Goal: Task Accomplishment & Management: Manage account settings

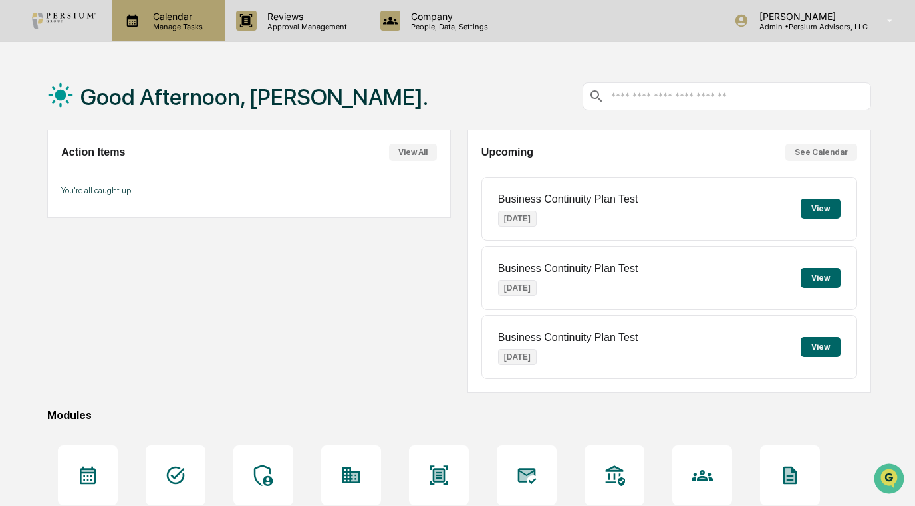
click at [206, 11] on p "Calendar" at bounding box center [175, 16] width 67 height 11
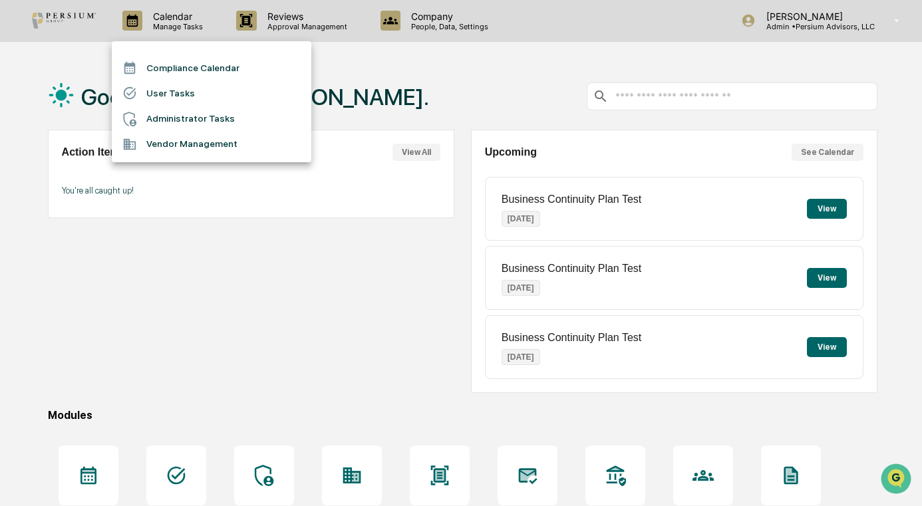
click at [173, 121] on li "Administrator Tasks" at bounding box center [212, 118] width 200 height 25
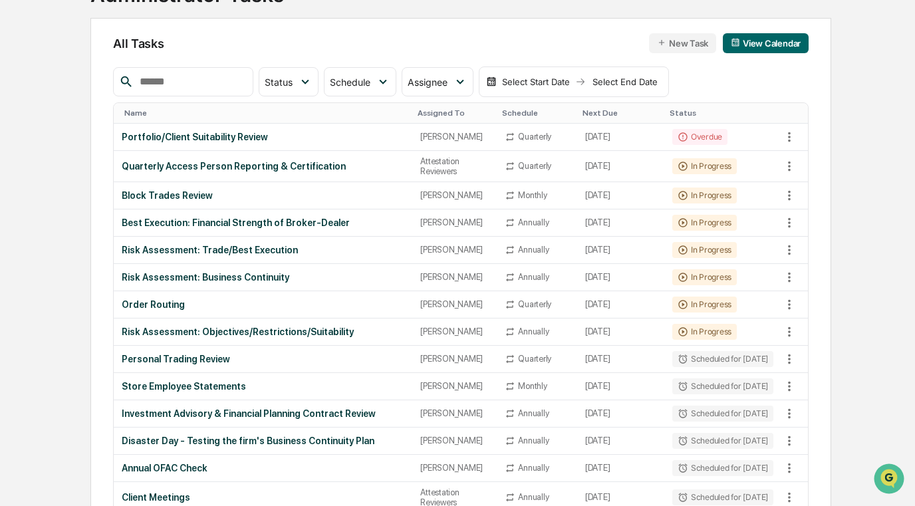
scroll to position [133, 0]
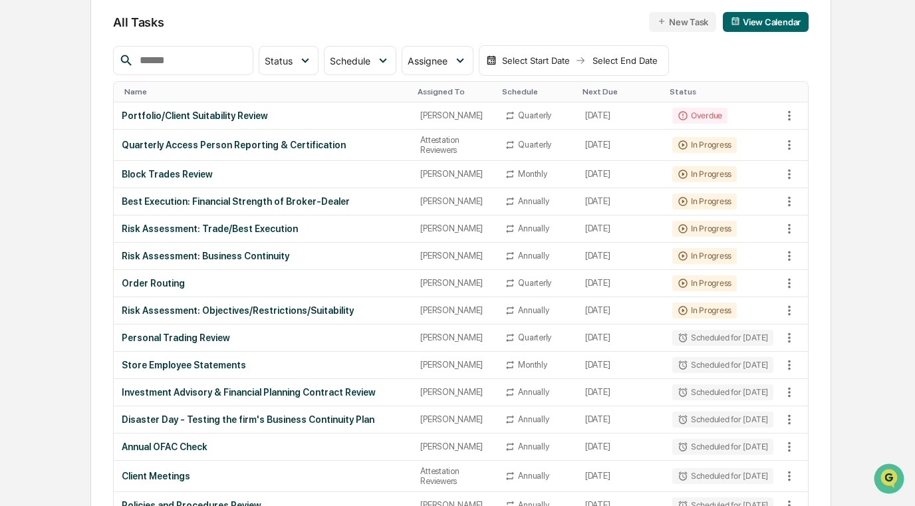
click at [439, 92] on div "Assigned To" at bounding box center [455, 91] width 74 height 9
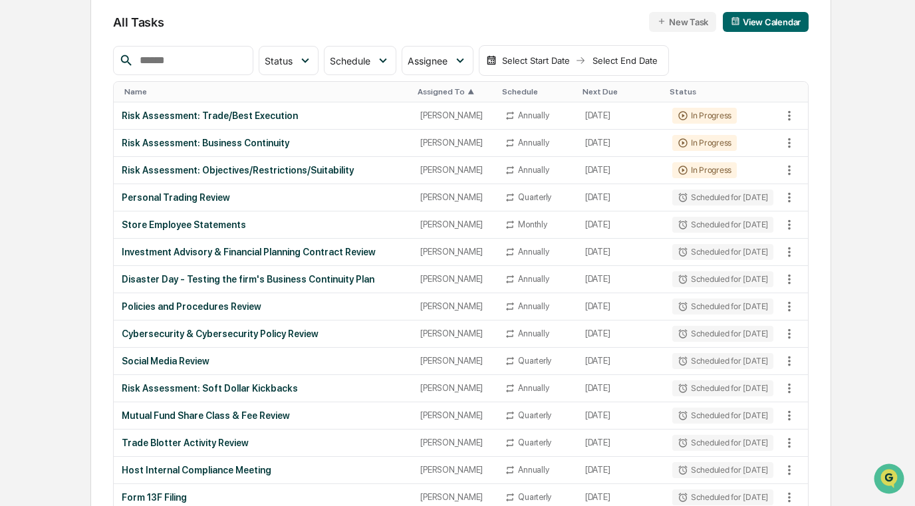
click at [440, 92] on div "Assigned To ▲" at bounding box center [455, 91] width 74 height 9
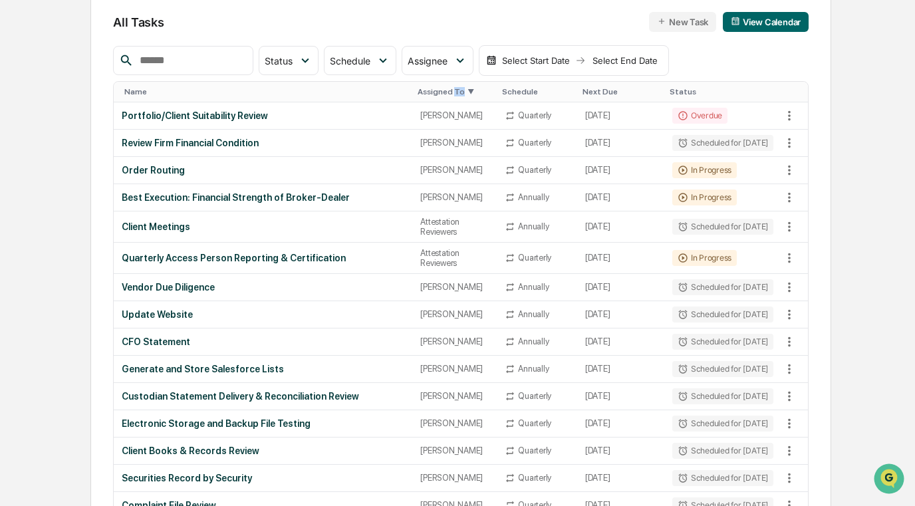
click at [440, 92] on div "Assigned To ▼" at bounding box center [455, 91] width 74 height 9
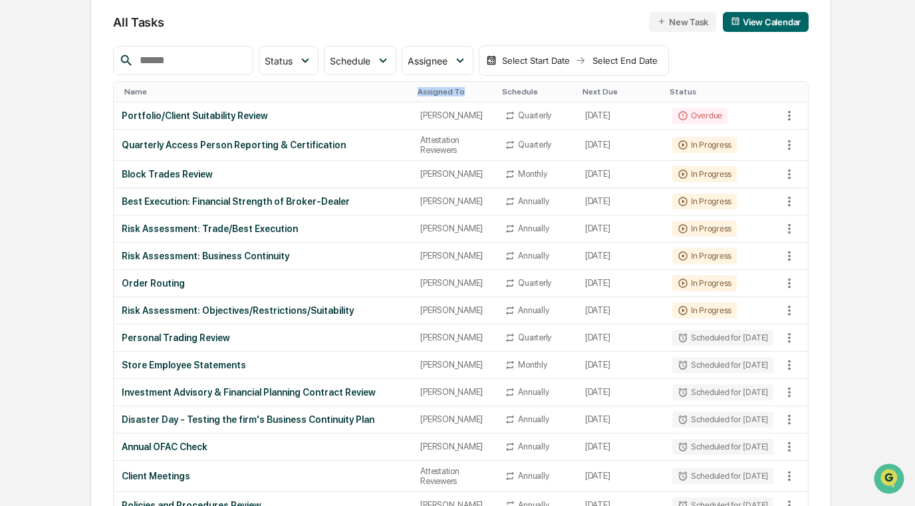
click at [440, 92] on div "Assigned To" at bounding box center [455, 91] width 74 height 9
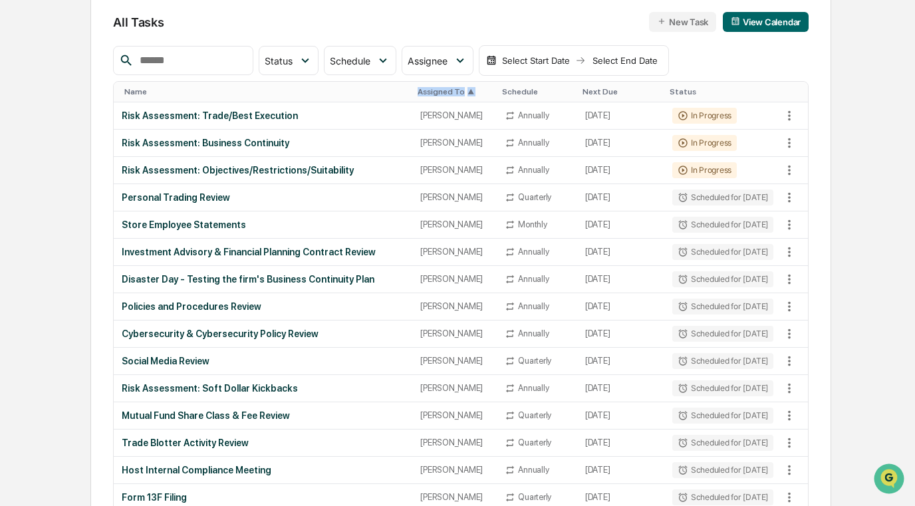
click at [440, 92] on div "Assigned To ▲" at bounding box center [455, 91] width 74 height 9
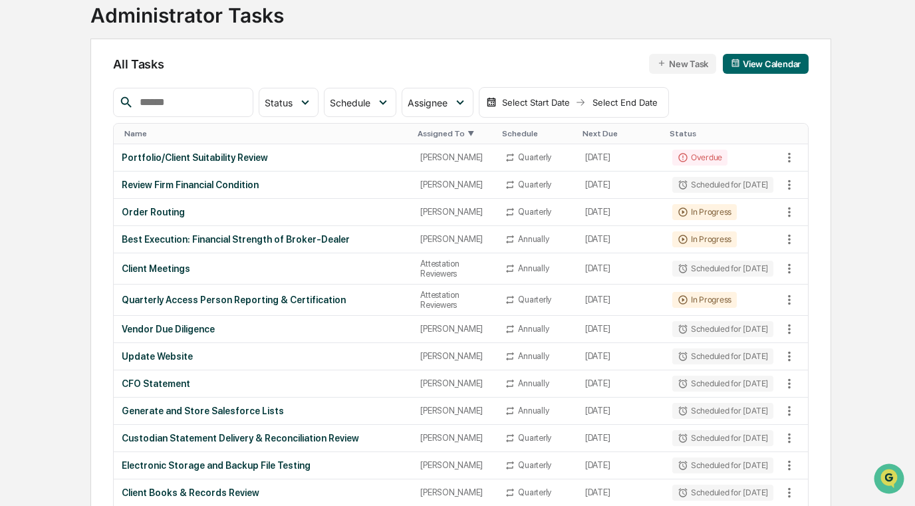
scroll to position [0, 0]
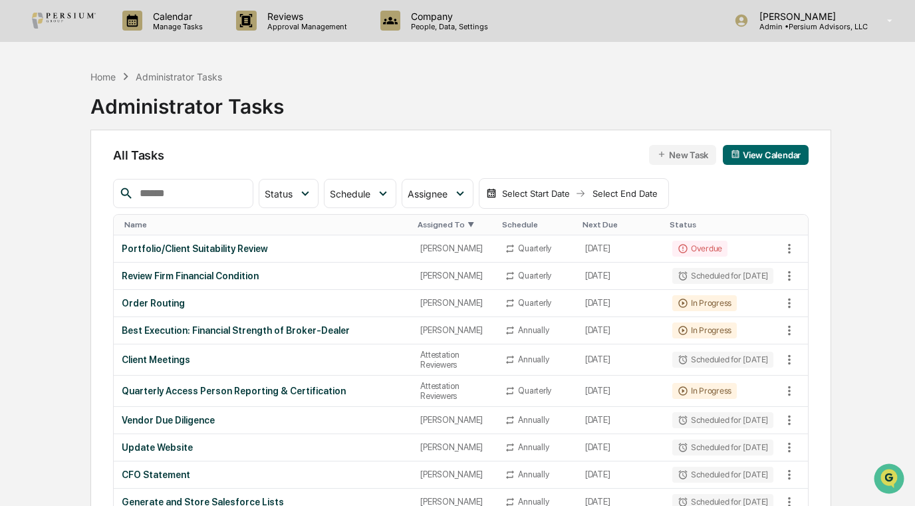
click at [583, 220] on div "Next Due" at bounding box center [621, 224] width 77 height 9
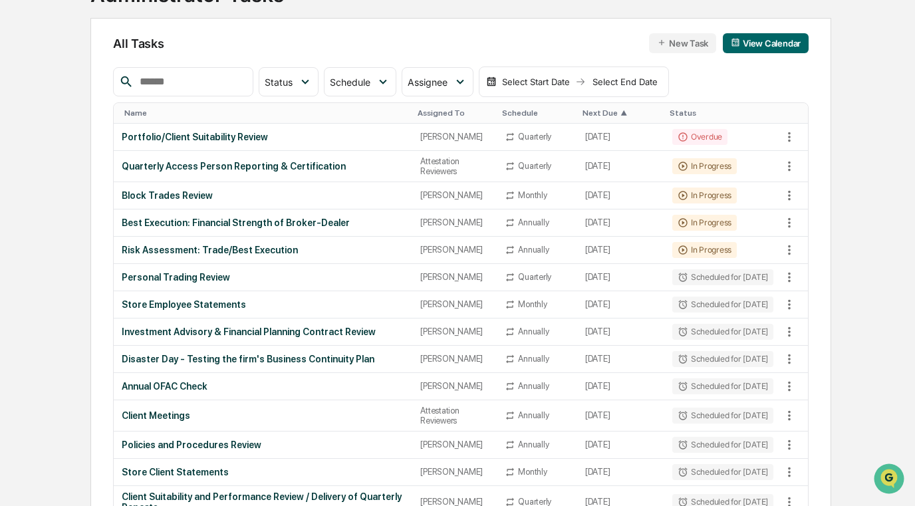
scroll to position [133, 0]
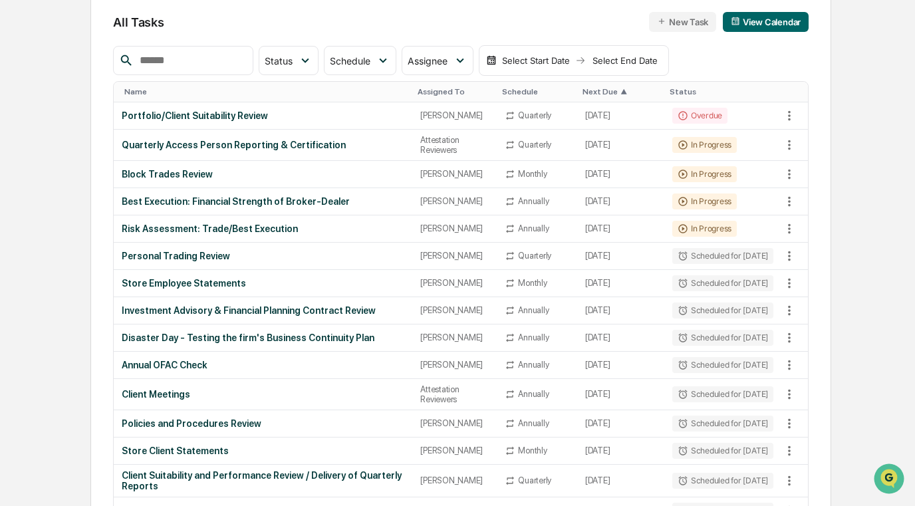
click at [210, 59] on input "text" at bounding box center [190, 60] width 113 height 17
click at [184, 193] on td "Best Execution: Financial Strength of Broker-Dealer" at bounding box center [263, 201] width 299 height 27
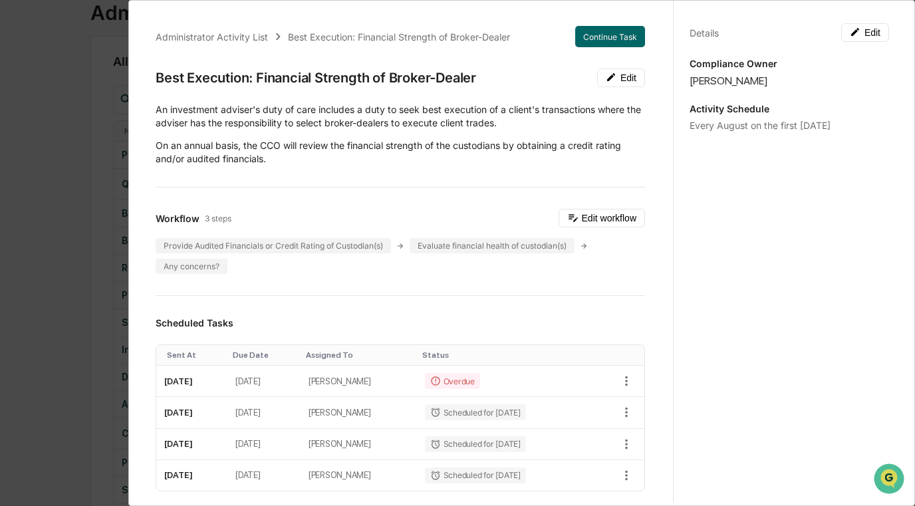
scroll to position [67, 0]
click at [598, 29] on button "Continue Task" at bounding box center [610, 36] width 70 height 21
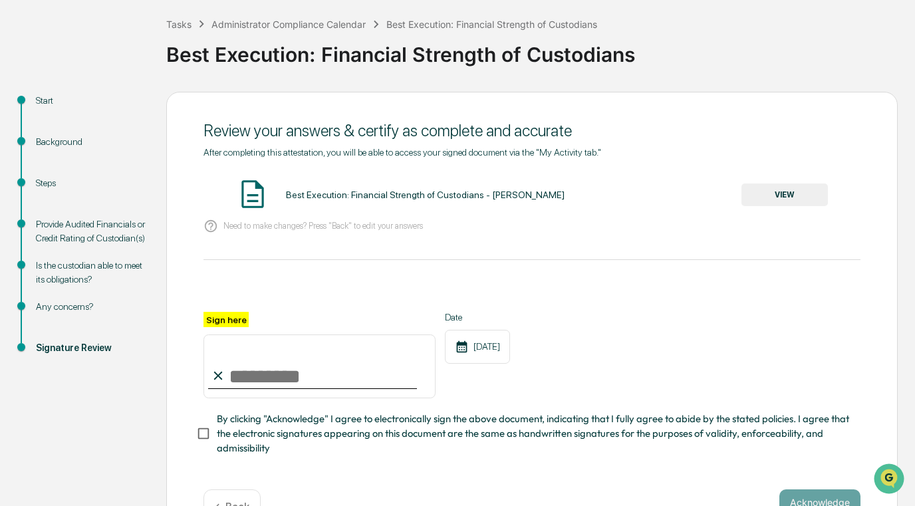
scroll to position [112, 0]
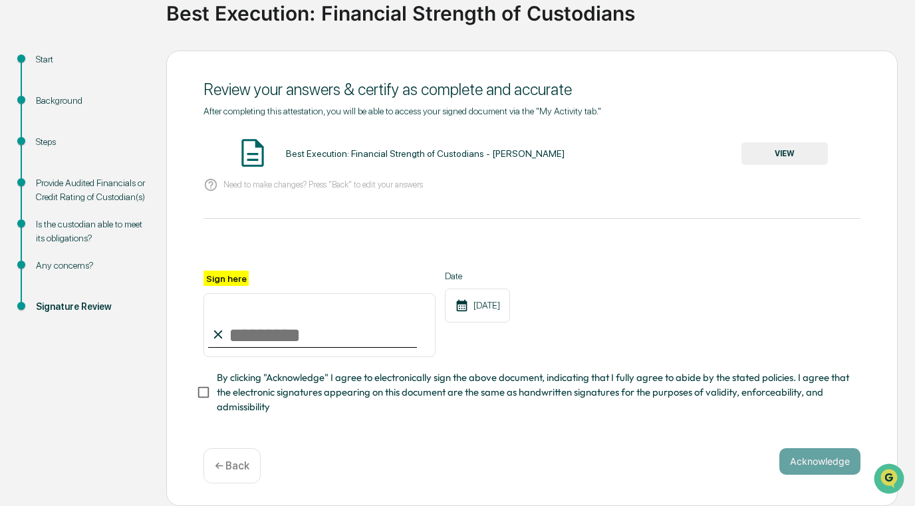
click at [777, 146] on button "VIEW" at bounding box center [785, 153] width 86 height 23
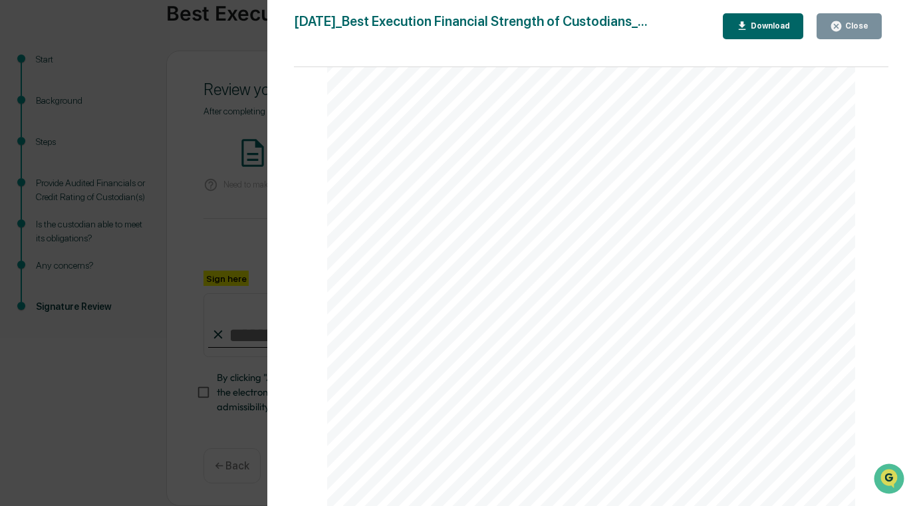
scroll to position [1921, 0]
click at [863, 26] on div "Close" at bounding box center [856, 25] width 26 height 9
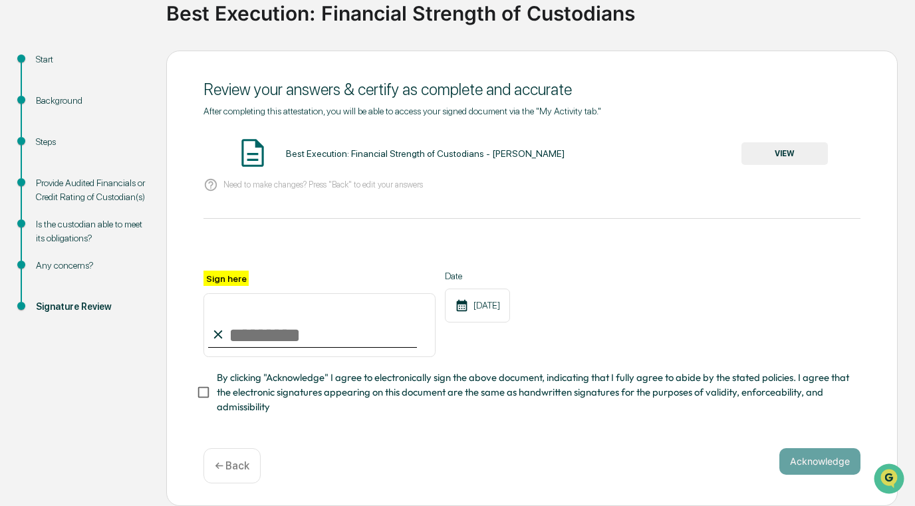
click at [77, 184] on div "Provide Audited Financials or Credit Rating of Custodian(s)" at bounding box center [90, 190] width 109 height 28
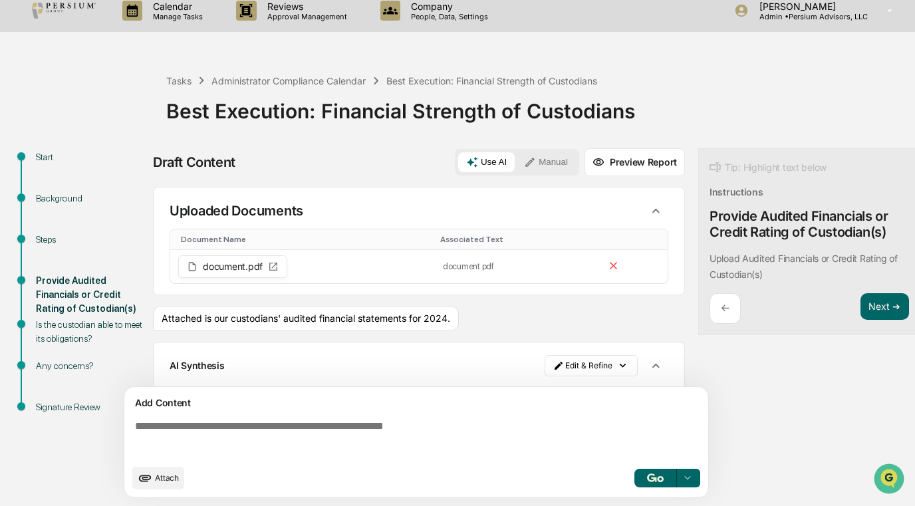
scroll to position [16, 0]
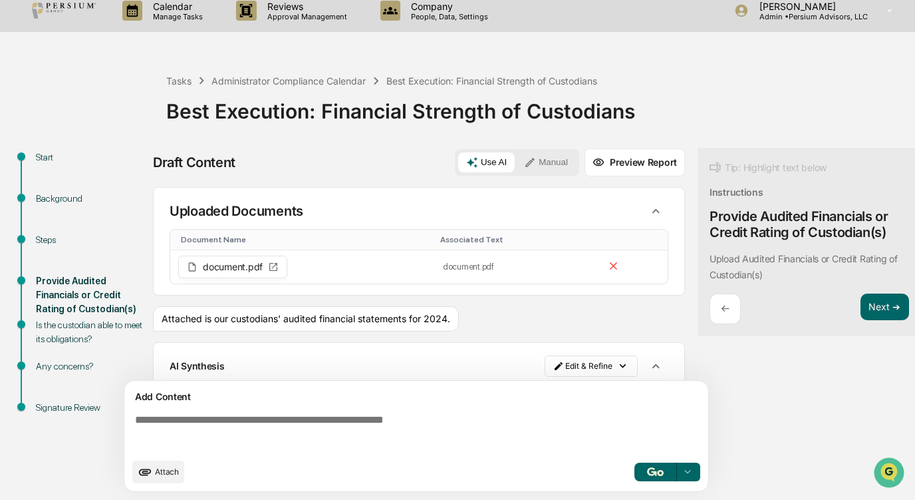
click at [63, 400] on div "Signature Review" at bounding box center [90, 407] width 109 height 14
click at [74, 400] on div "Signature Review" at bounding box center [90, 407] width 109 height 14
click at [889, 293] on button "Next ➔" at bounding box center [885, 306] width 49 height 27
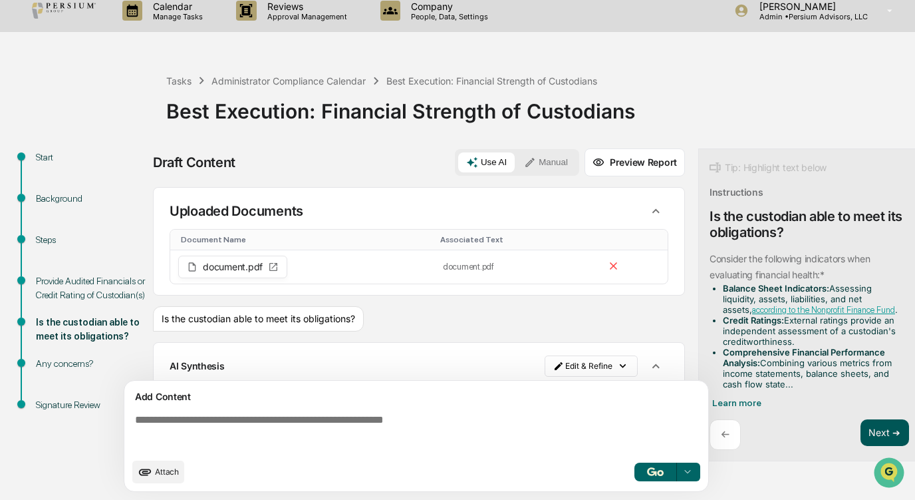
click at [880, 423] on button "Next ➔" at bounding box center [885, 432] width 49 height 27
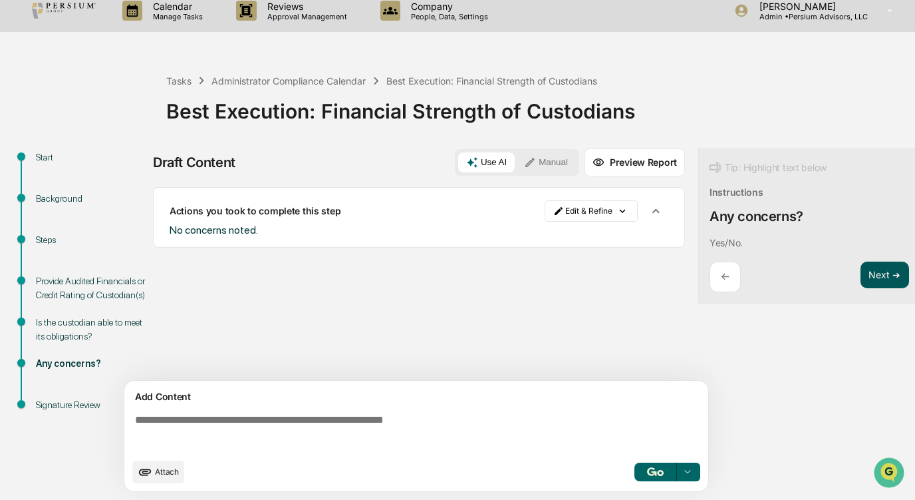
click at [875, 272] on button "Next ➔" at bounding box center [885, 274] width 49 height 27
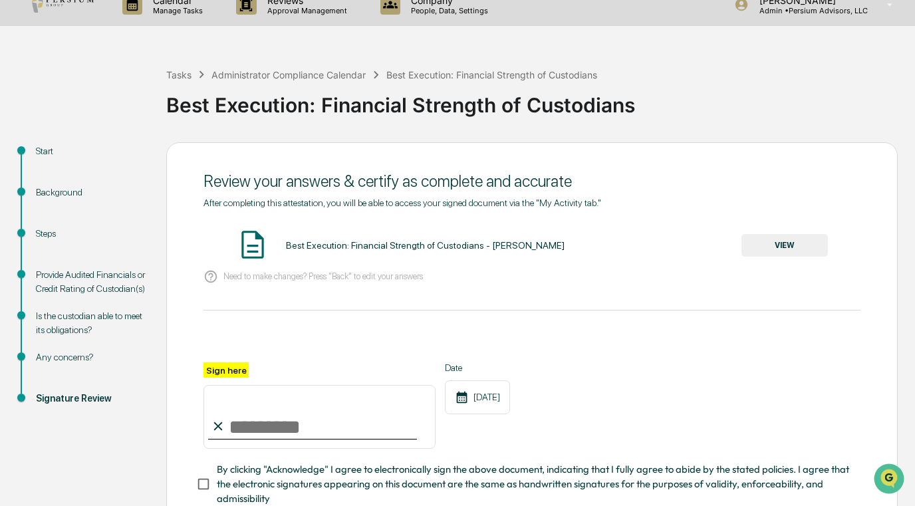
click at [265, 434] on input "Sign here" at bounding box center [320, 417] width 232 height 64
type input "**********"
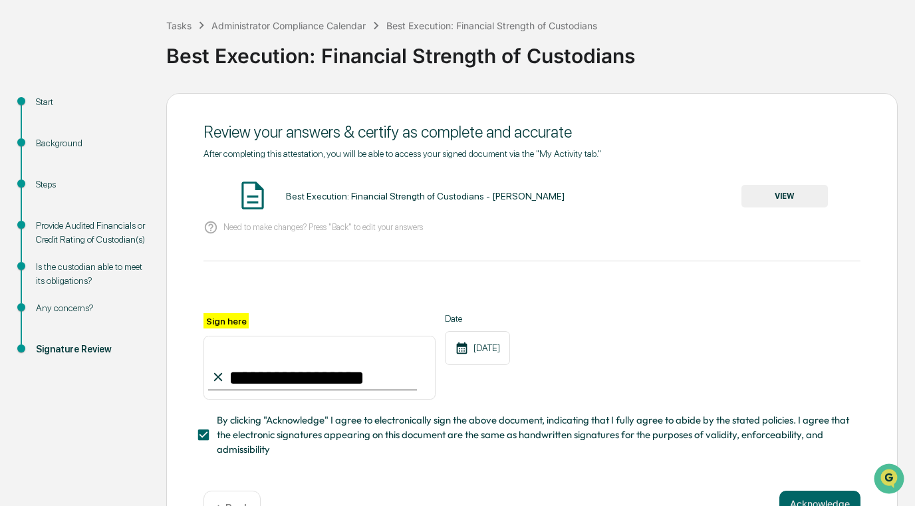
scroll to position [112, 0]
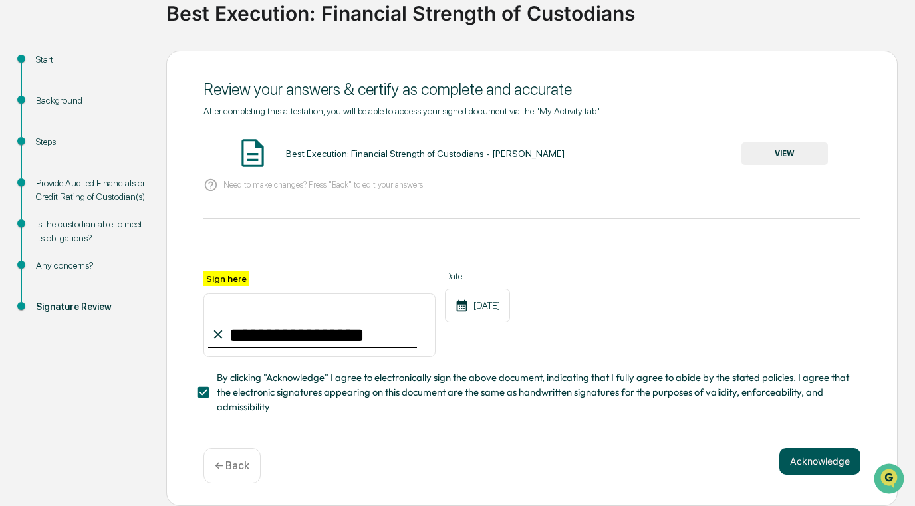
click at [822, 457] on button "Acknowledge" at bounding box center [820, 461] width 81 height 27
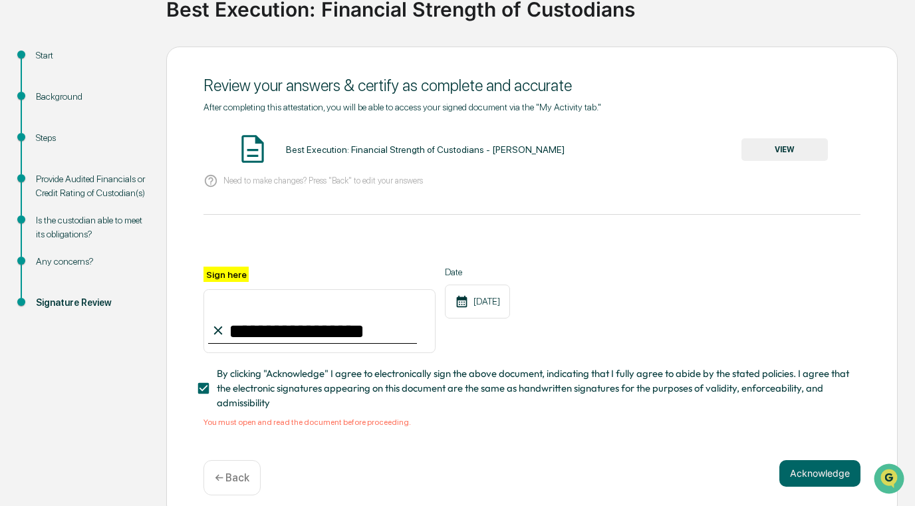
click at [780, 146] on button "VIEW" at bounding box center [785, 149] width 86 height 23
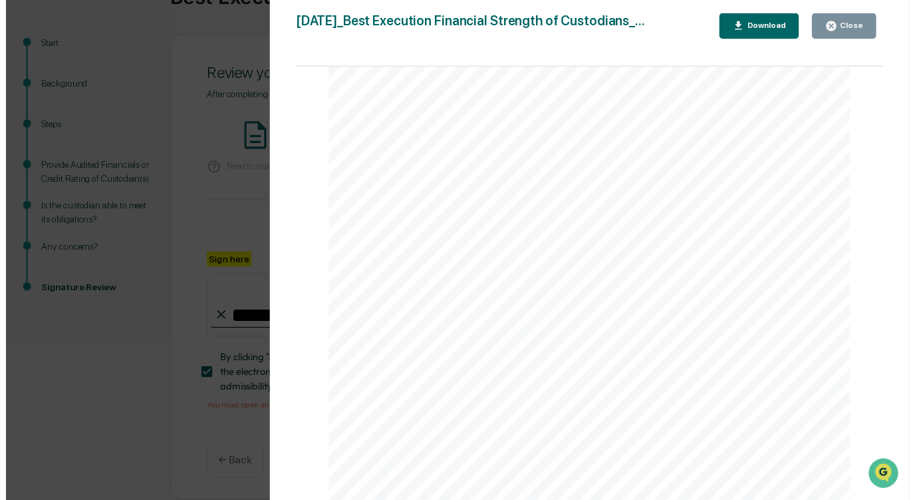
scroll to position [128, 0]
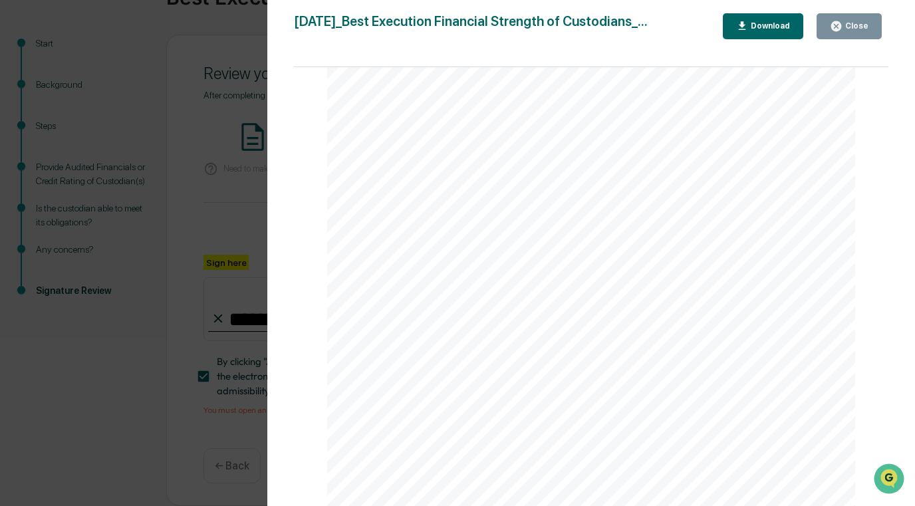
click at [854, 14] on button "Close" at bounding box center [849, 26] width 65 height 26
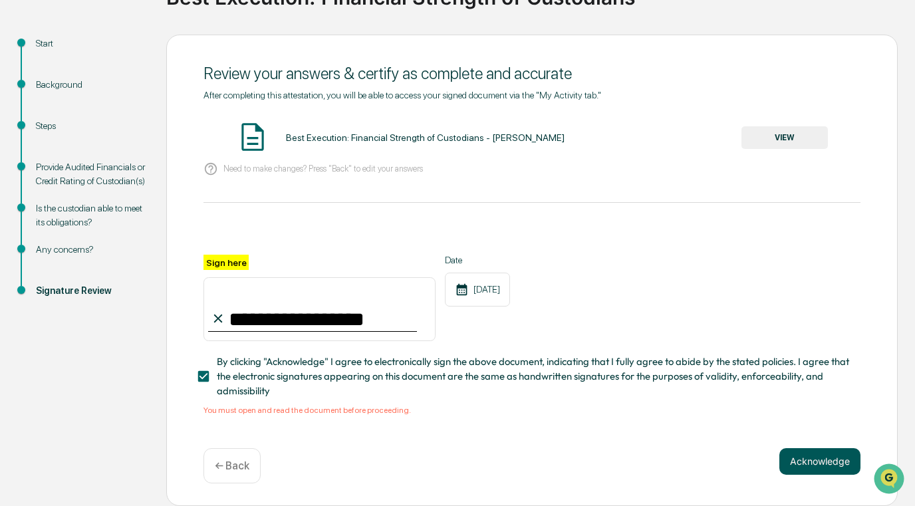
click at [830, 459] on button "Acknowledge" at bounding box center [820, 461] width 81 height 27
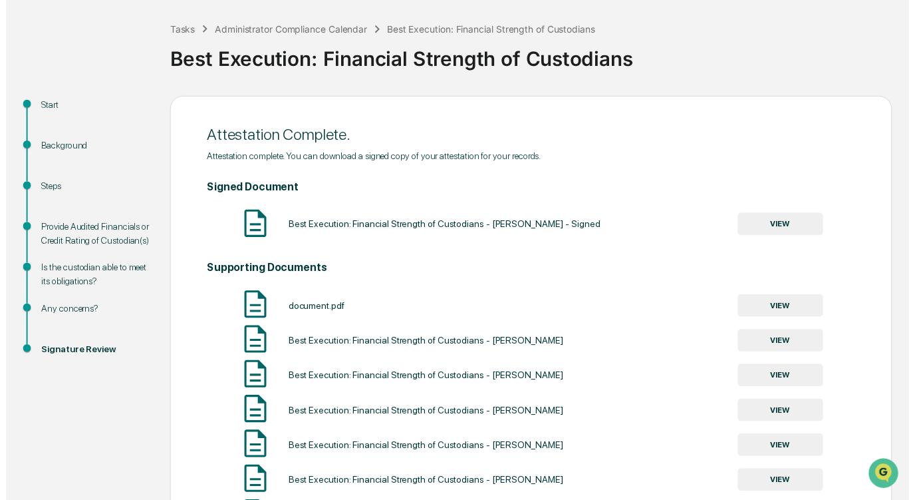
scroll to position [0, 0]
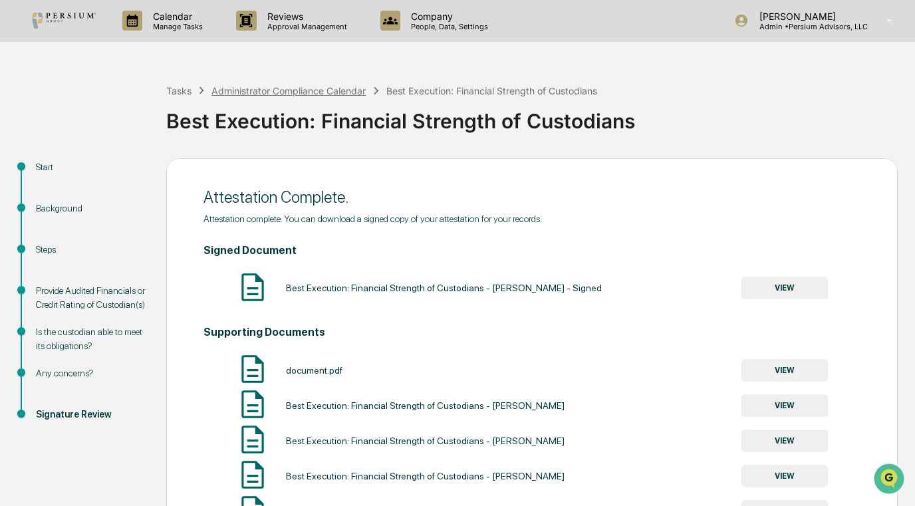
click at [259, 90] on div "Administrator Compliance Calendar" at bounding box center [289, 90] width 154 height 11
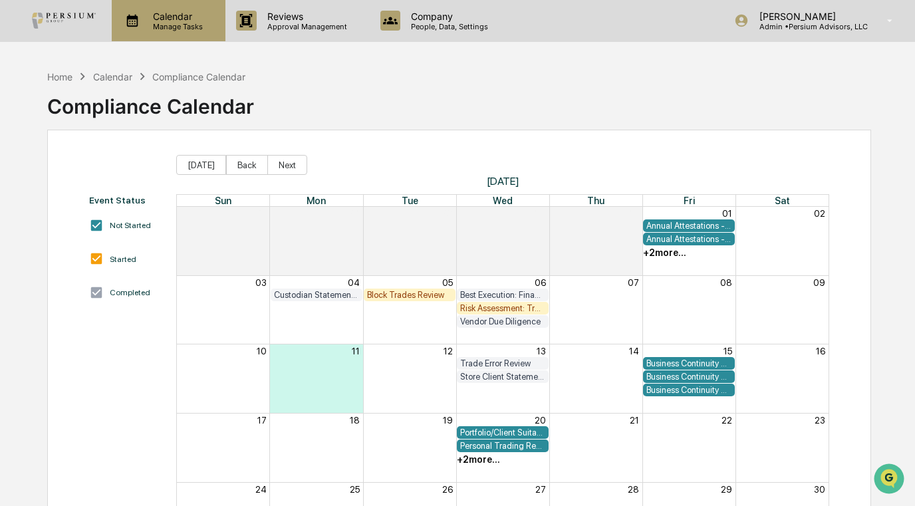
click at [176, 18] on p "Calendar" at bounding box center [175, 16] width 67 height 11
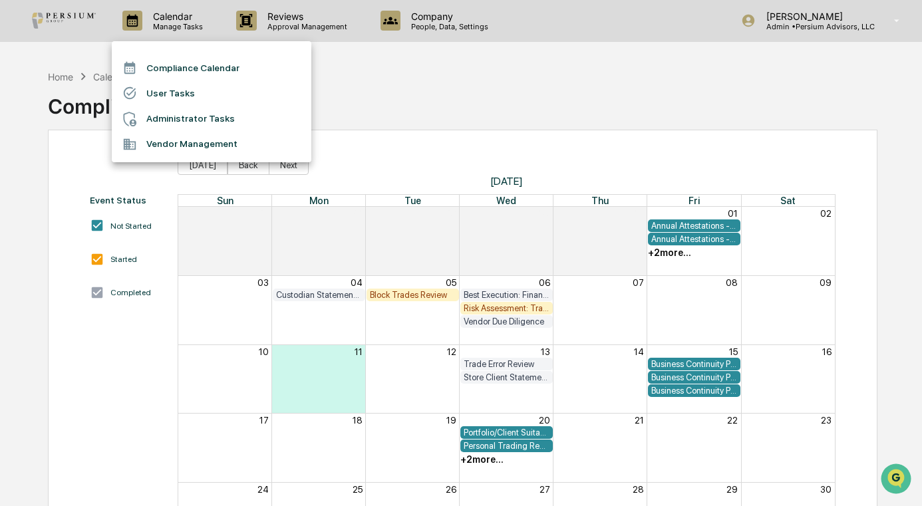
click at [188, 77] on li "Compliance Calendar" at bounding box center [212, 67] width 200 height 25
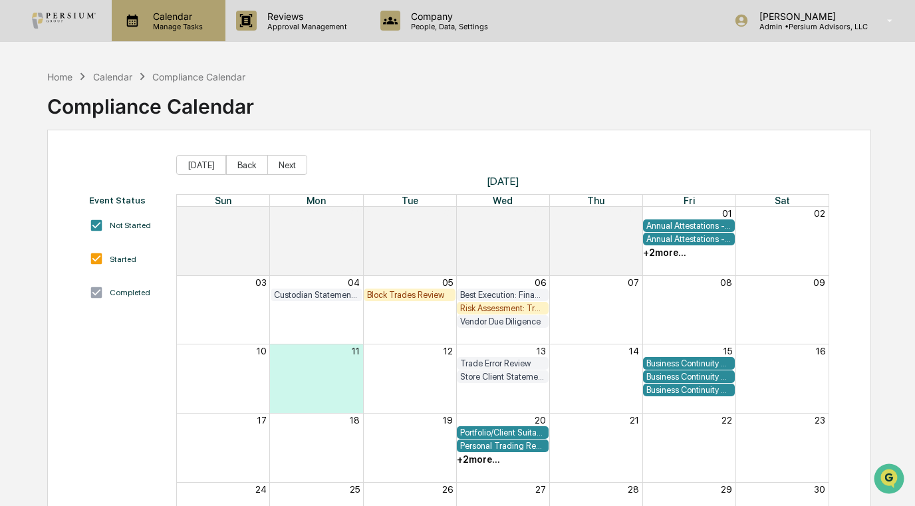
click at [189, 17] on p "Calendar" at bounding box center [175, 16] width 67 height 11
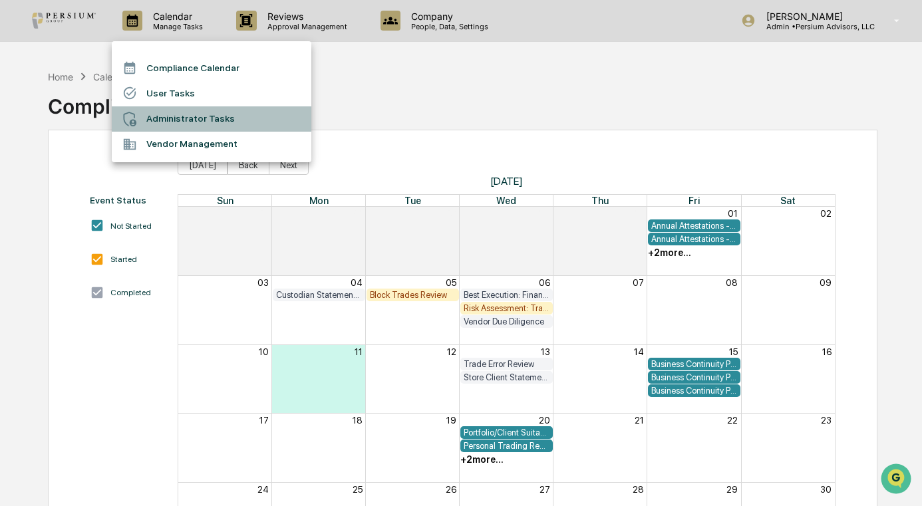
click at [206, 114] on li "Administrator Tasks" at bounding box center [212, 118] width 200 height 25
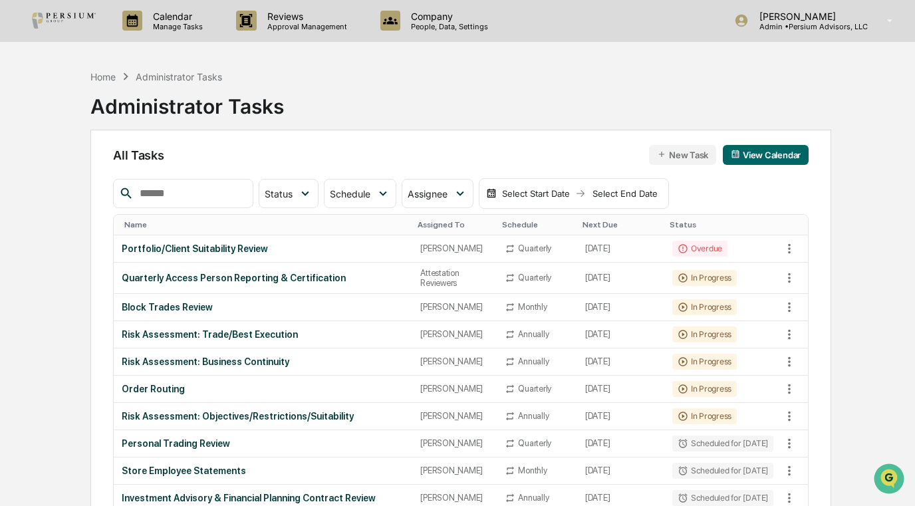
click at [198, 188] on input "text" at bounding box center [190, 193] width 113 height 17
type input "******"
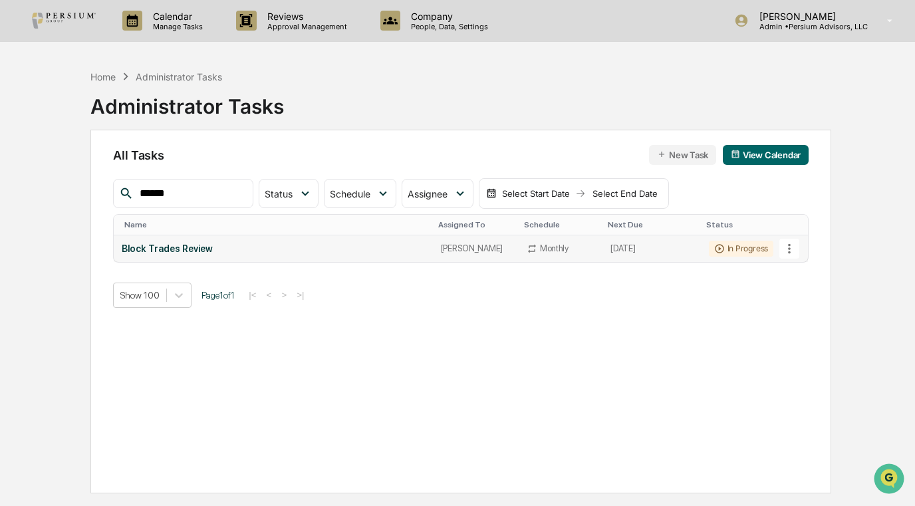
click at [184, 249] on div "Block Trades Review" at bounding box center [273, 248] width 303 height 11
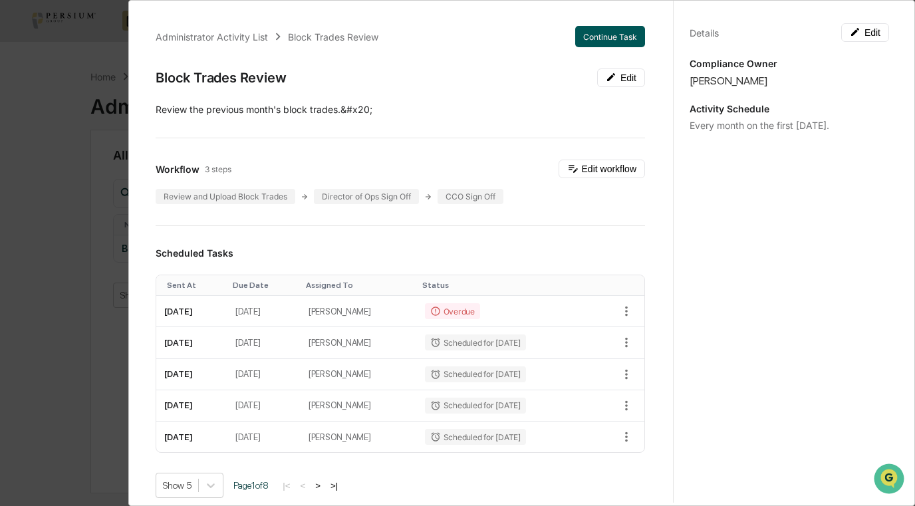
click at [583, 32] on button "Continue Task" at bounding box center [610, 36] width 70 height 21
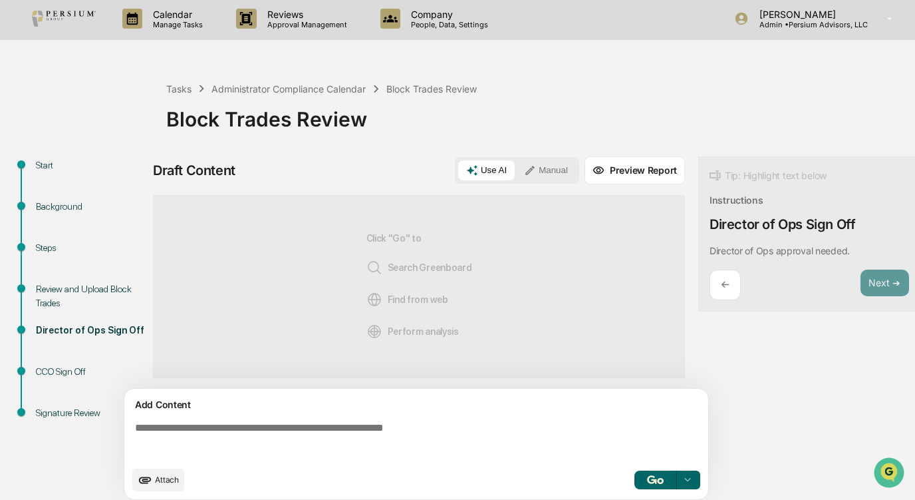
scroll to position [16, 0]
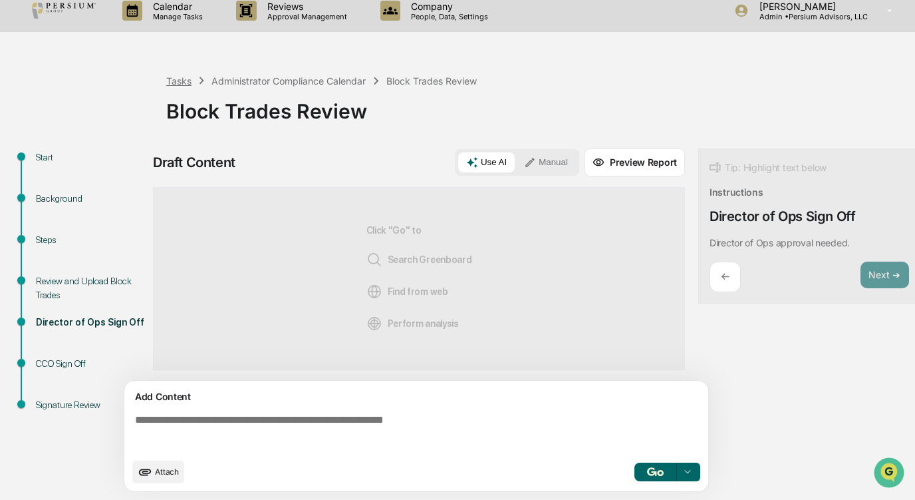
click at [180, 75] on div "Tasks" at bounding box center [178, 80] width 25 height 11
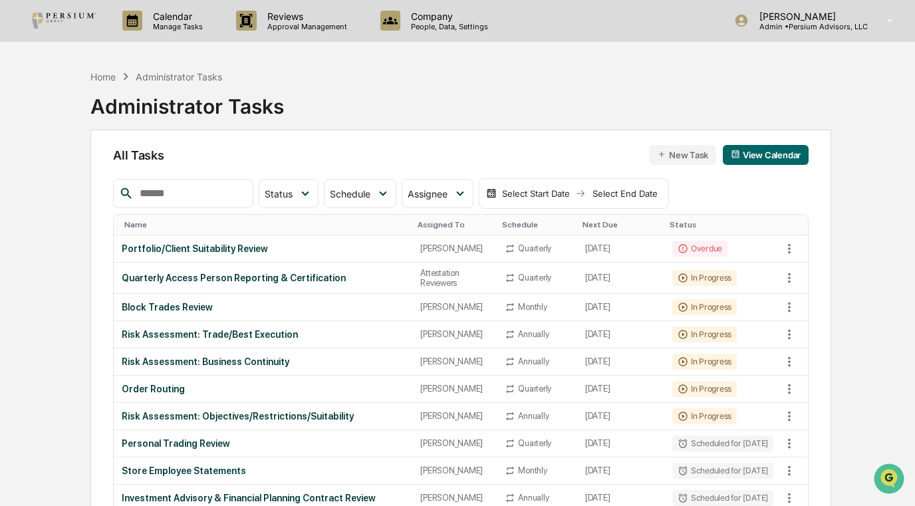
click at [182, 193] on input "text" at bounding box center [190, 193] width 113 height 17
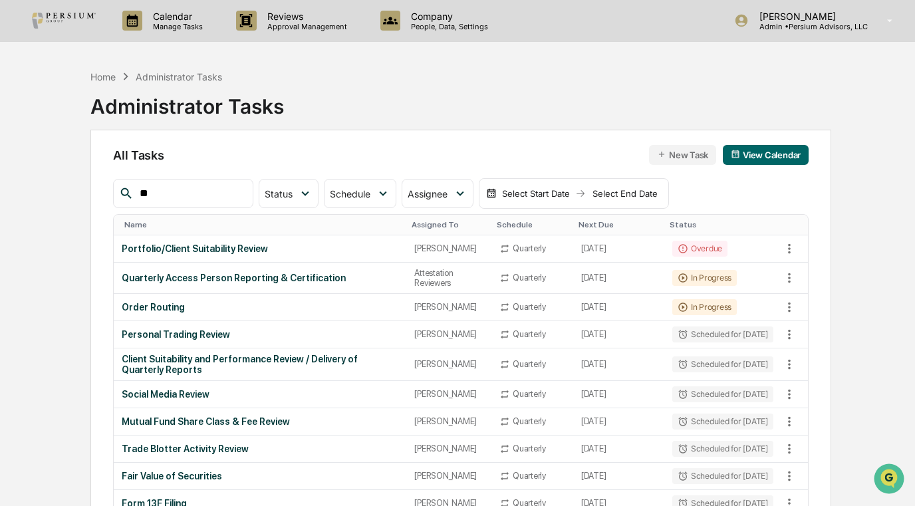
type input "*"
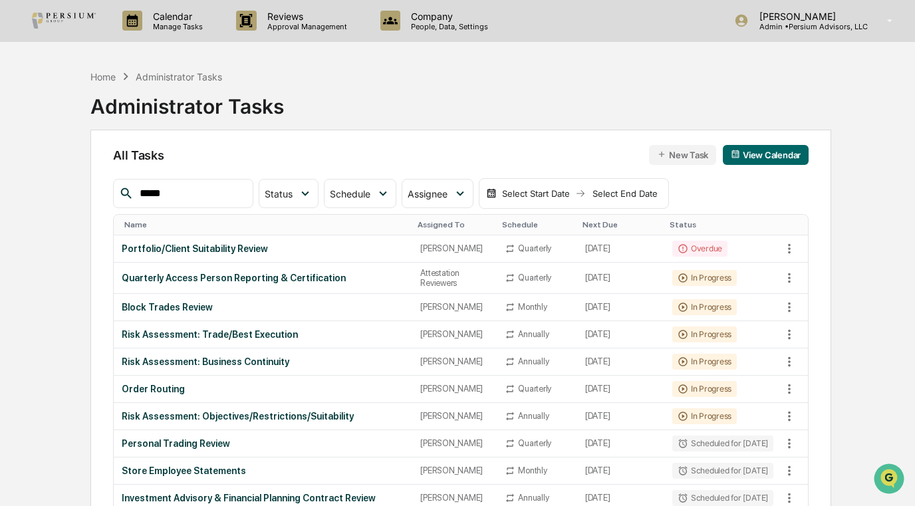
type input "*****"
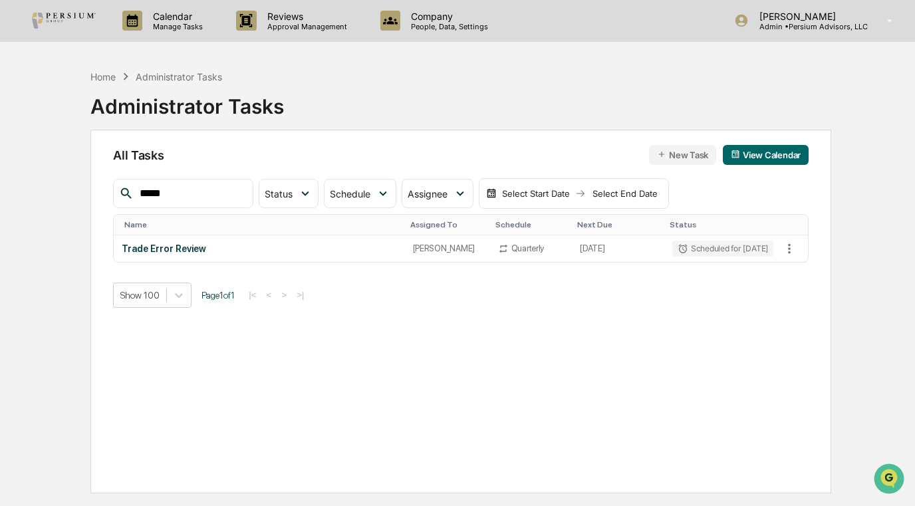
drag, startPoint x: 194, startPoint y: 198, endPoint x: 128, endPoint y: 194, distance: 65.9
click at [128, 194] on div "*****" at bounding box center [183, 193] width 140 height 29
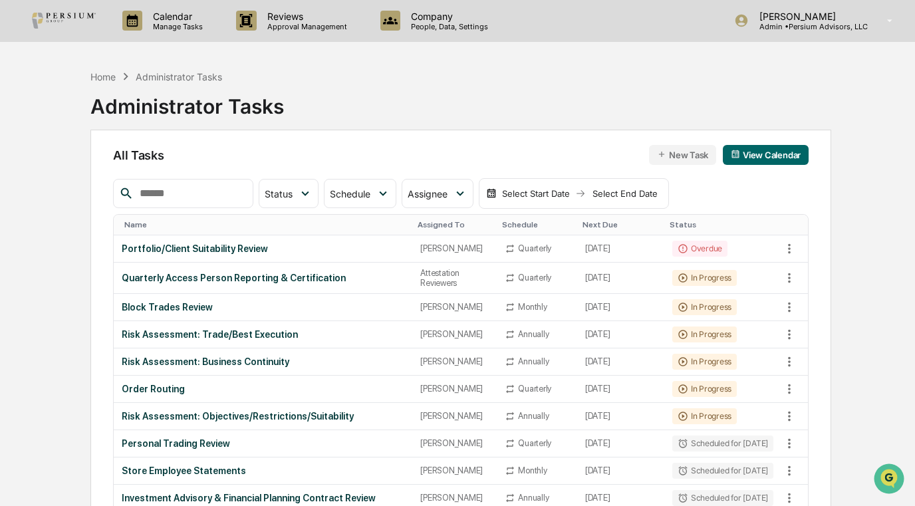
click at [226, 196] on input "text" at bounding box center [190, 193] width 113 height 17
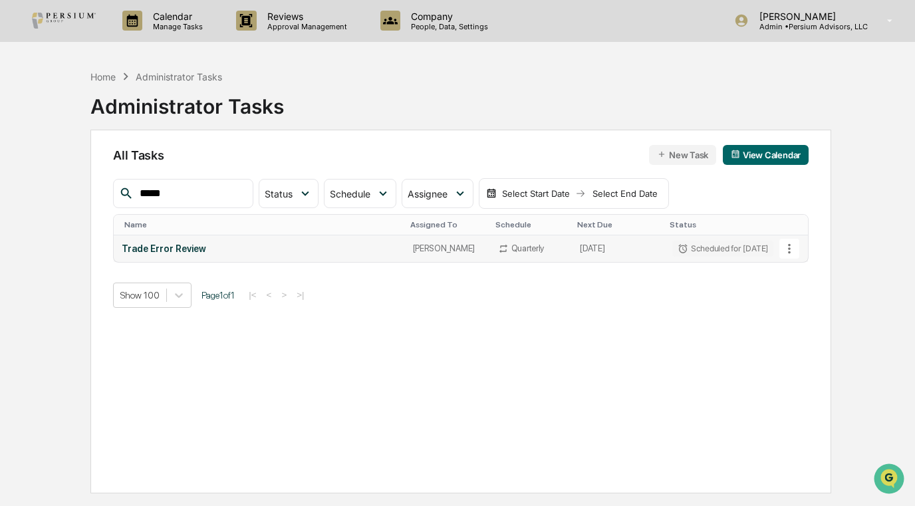
type input "*****"
click at [193, 244] on div "Trade Error Review" at bounding box center [259, 248] width 275 height 11
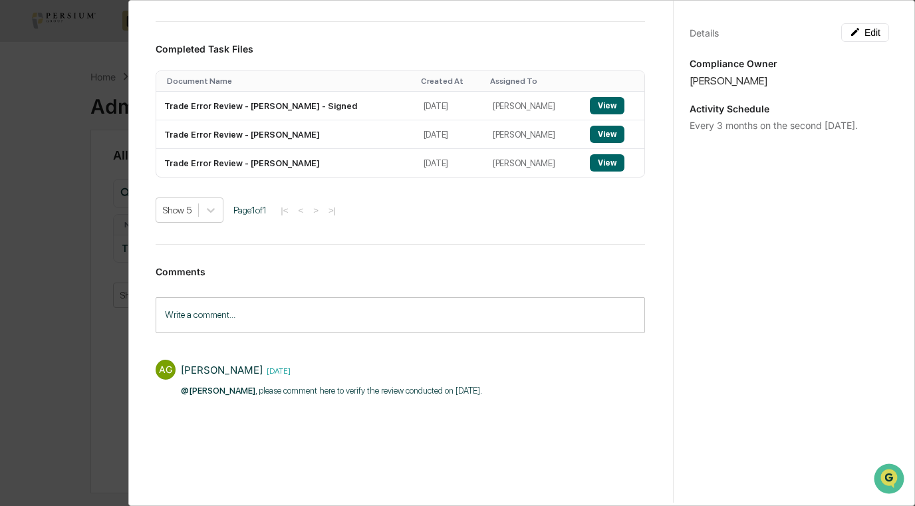
scroll to position [506, 0]
click at [277, 317] on input "Write a comment..." at bounding box center [401, 314] width 490 height 35
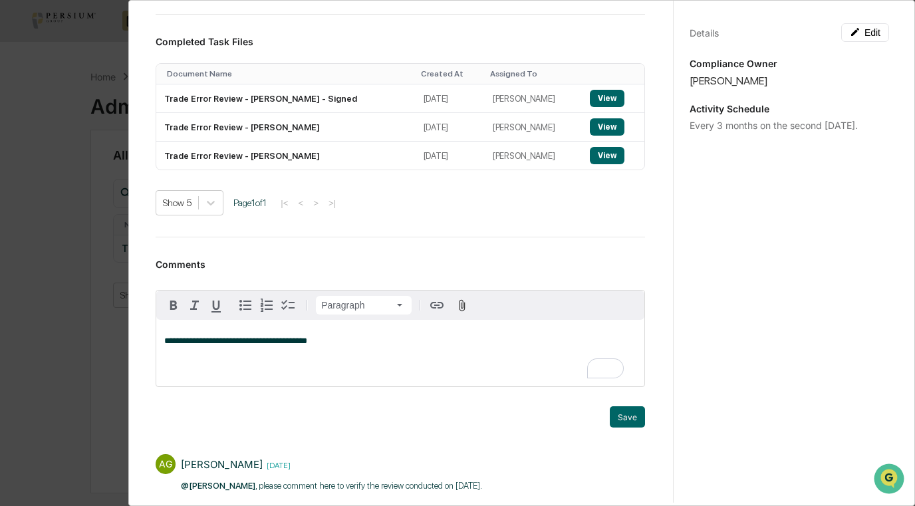
click at [616, 436] on div "**********" at bounding box center [401, 378] width 490 height 238
click at [620, 426] on button "Save" at bounding box center [627, 416] width 35 height 21
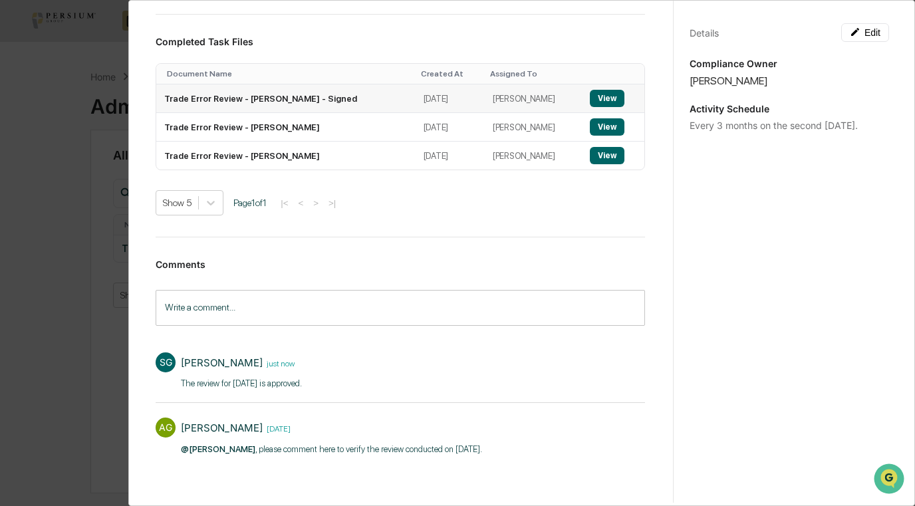
click at [590, 102] on button "View" at bounding box center [607, 98] width 35 height 17
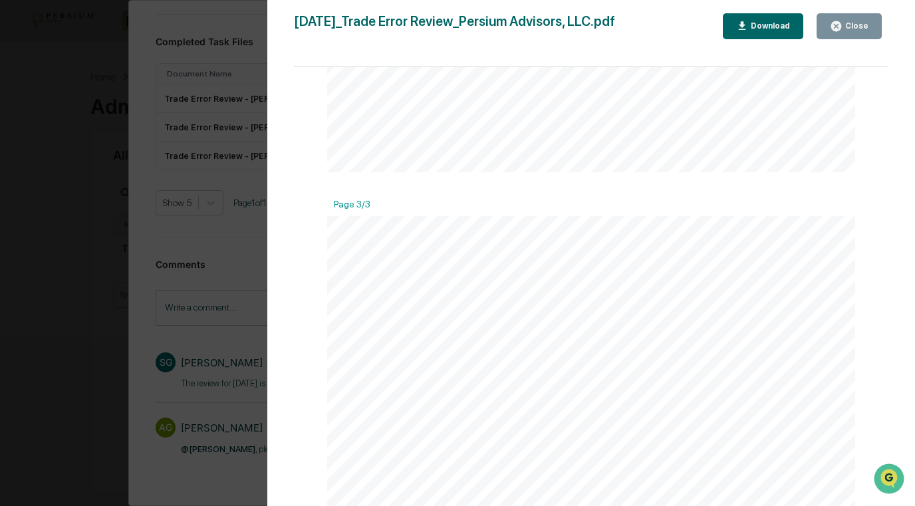
scroll to position [1858, 0]
click at [868, 24] on div "Close" at bounding box center [856, 25] width 26 height 9
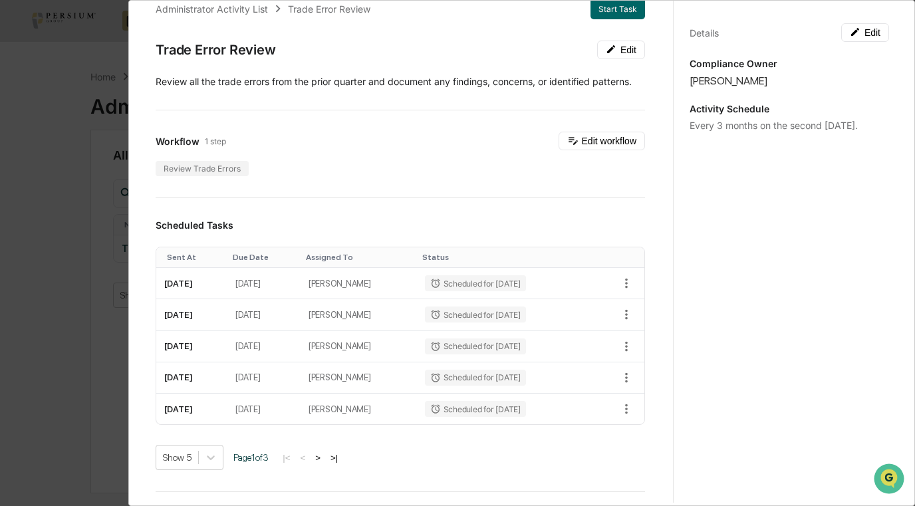
scroll to position [0, 0]
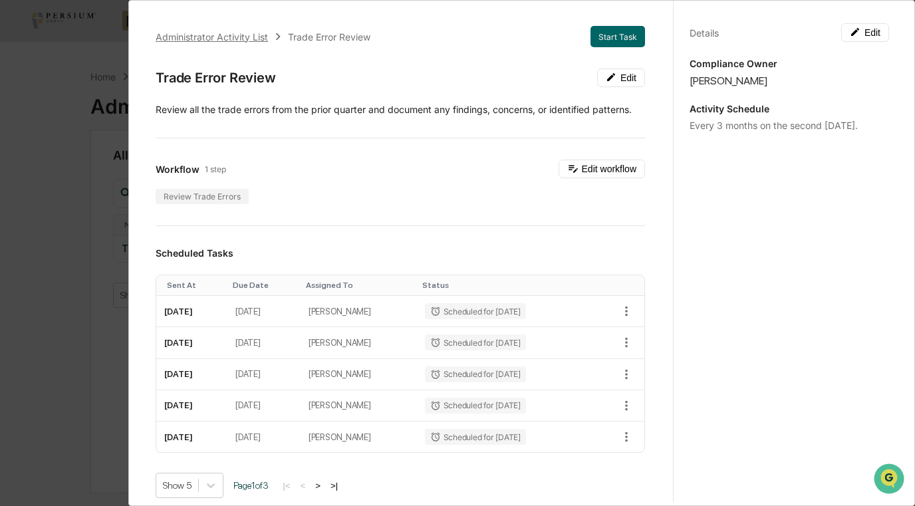
click at [206, 35] on div "Administrator Activity List" at bounding box center [212, 36] width 112 height 11
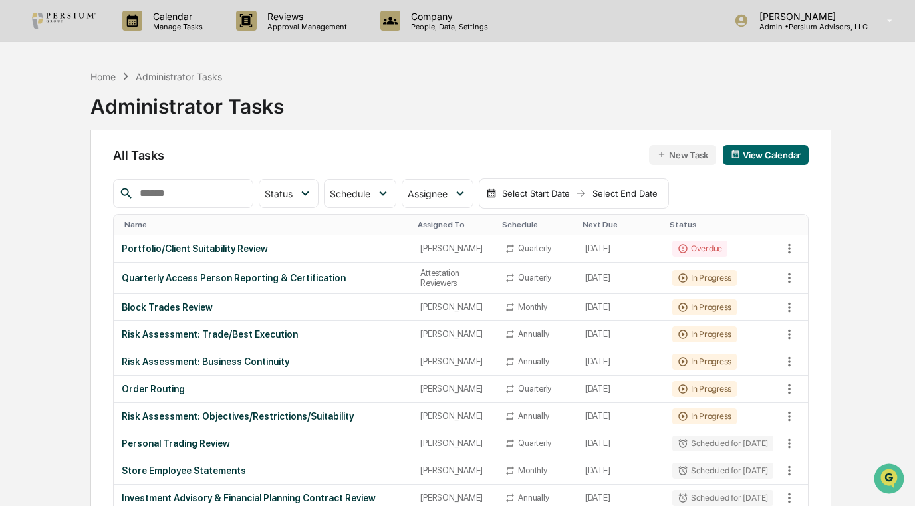
click at [198, 194] on input "text" at bounding box center [190, 193] width 113 height 17
type input "*****"
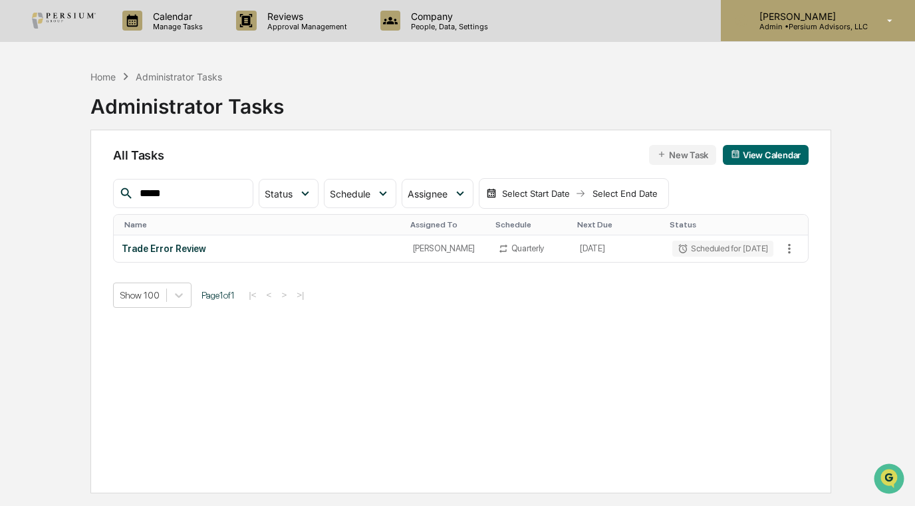
click at [841, 12] on p "[PERSON_NAME]" at bounding box center [808, 16] width 119 height 11
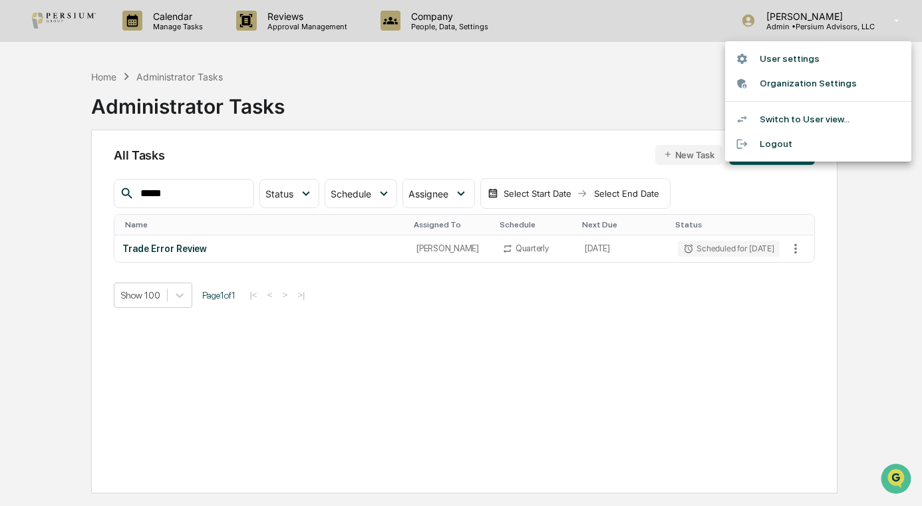
click at [800, 113] on li "Switch to User view..." at bounding box center [818, 119] width 186 height 25
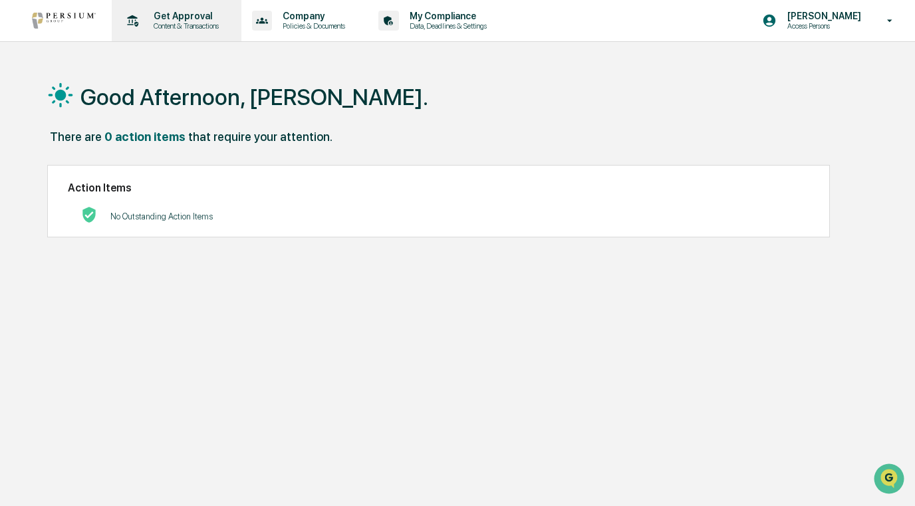
click at [168, 30] on p "Content & Transactions" at bounding box center [184, 25] width 82 height 9
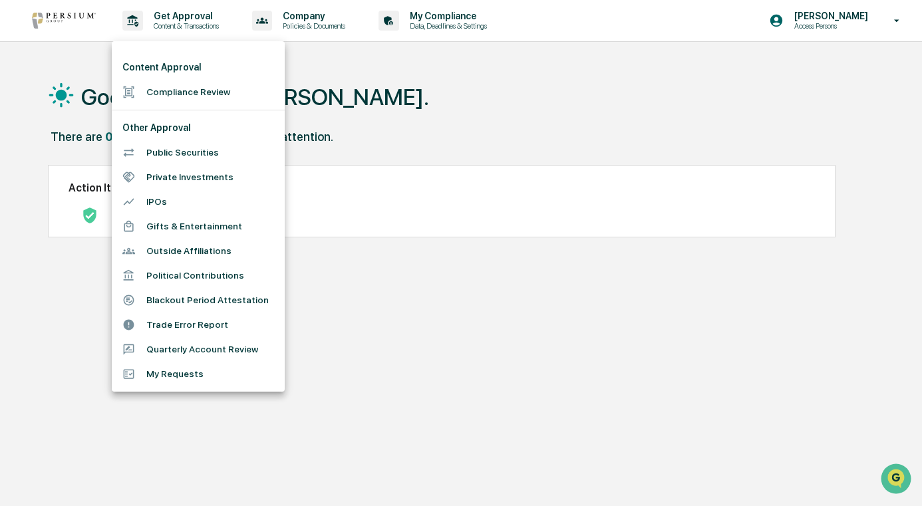
click at [420, 31] on div at bounding box center [461, 253] width 922 height 506
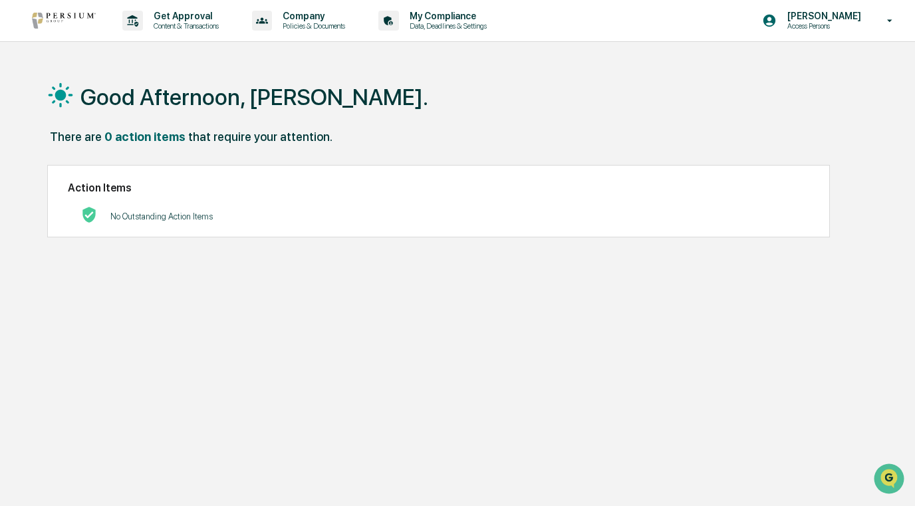
click at [428, 13] on div "Content Approval Compliance Review Other Approval Public Securities Private Inv…" at bounding box center [457, 253] width 915 height 506
click at [431, 23] on p "Data, Deadlines & Settings" at bounding box center [446, 25] width 94 height 9
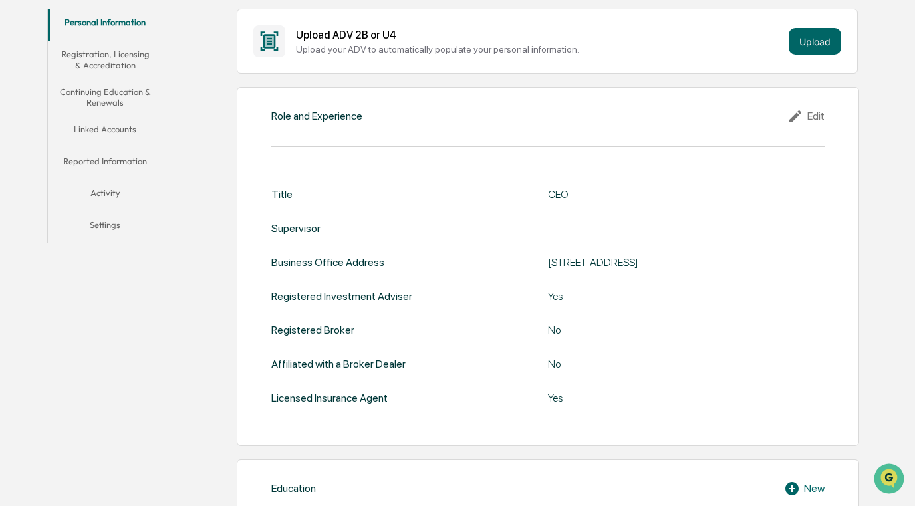
scroll to position [200, 0]
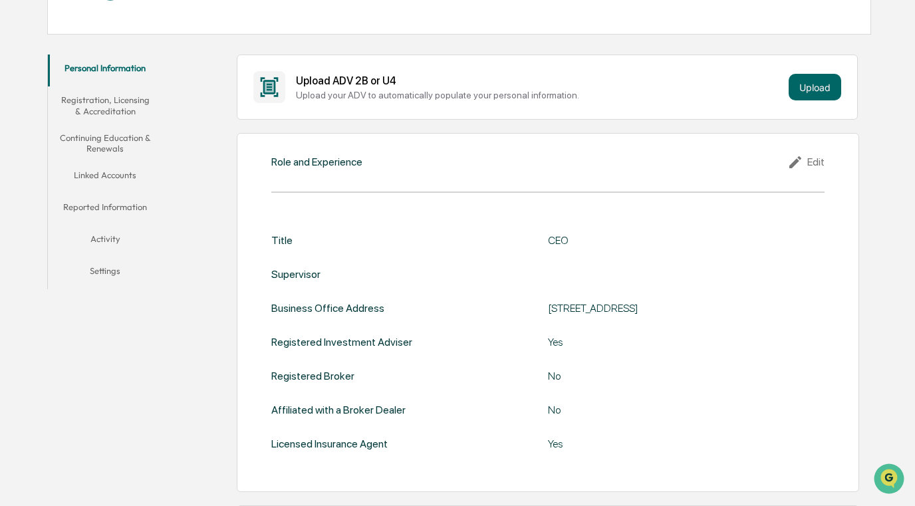
click at [101, 172] on button "Linked Accounts" at bounding box center [105, 178] width 114 height 32
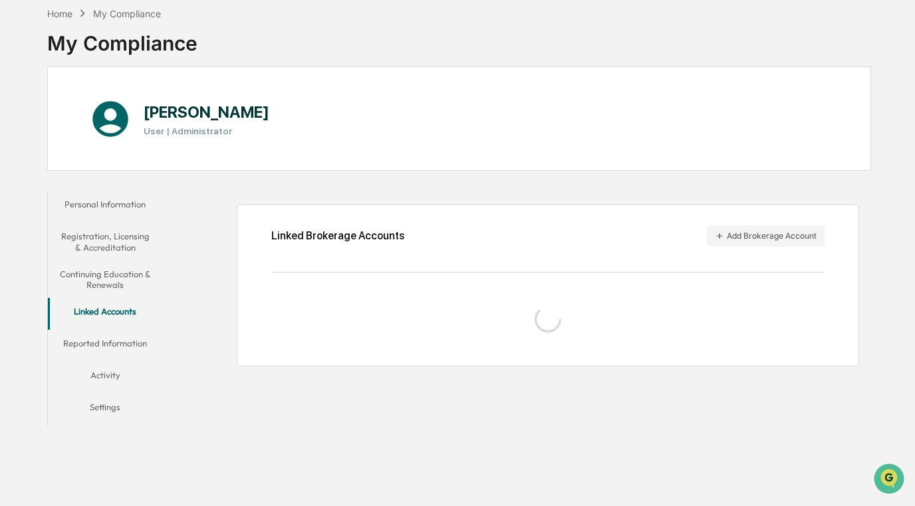
scroll to position [63, 0]
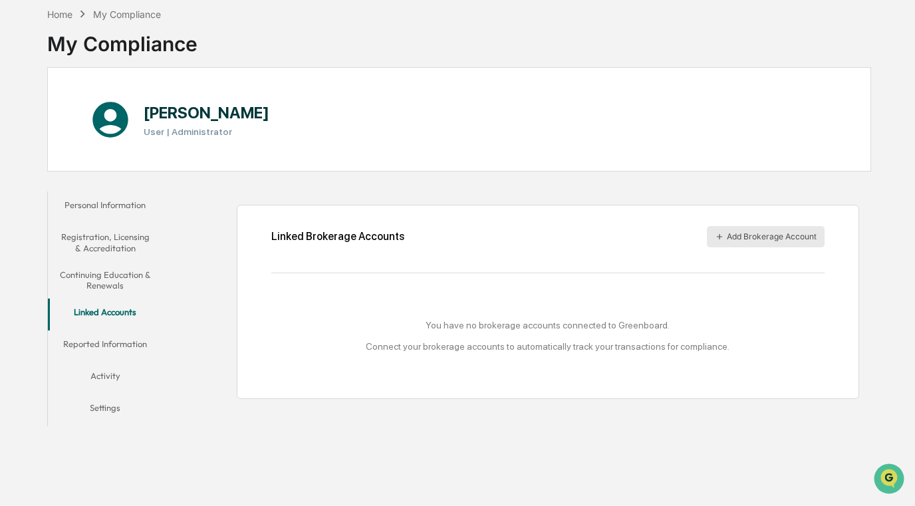
click at [762, 243] on button "Add Brokerage Account" at bounding box center [766, 236] width 118 height 21
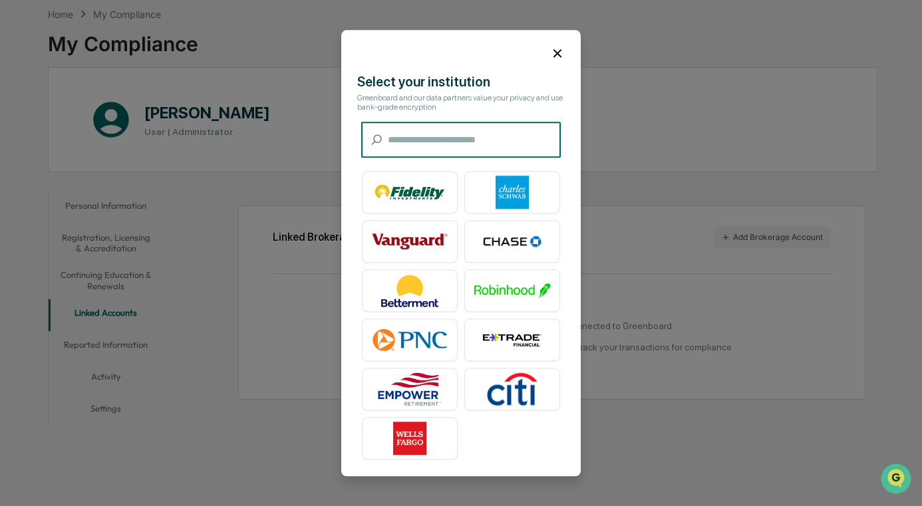
click at [520, 200] on img at bounding box center [512, 192] width 76 height 33
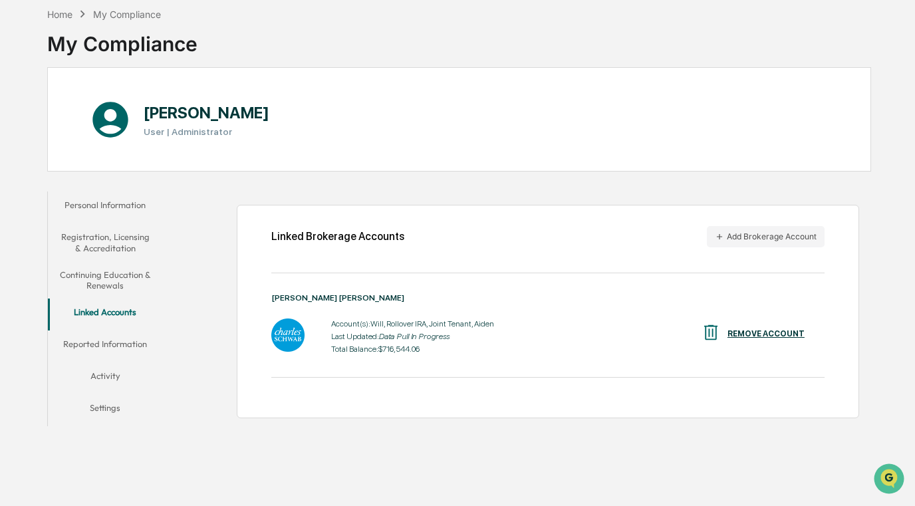
click at [119, 343] on button "Reported Information" at bounding box center [105, 347] width 114 height 32
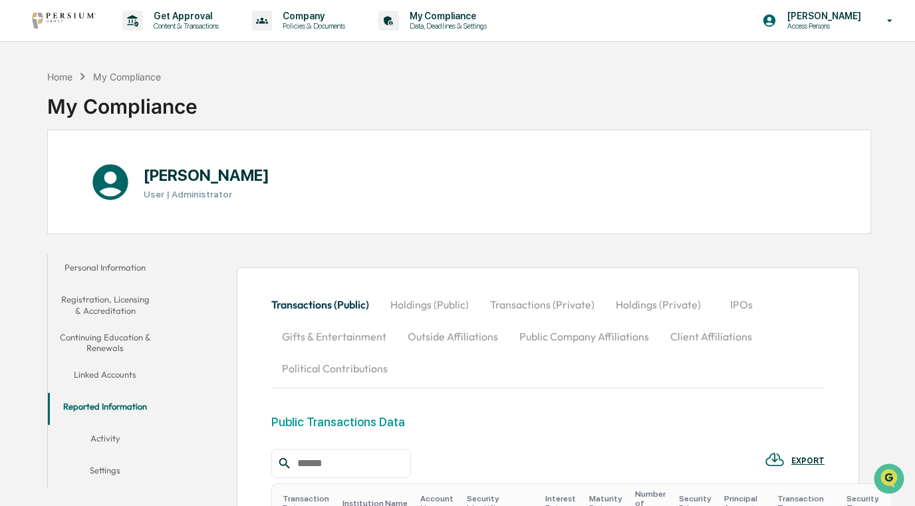
click at [100, 438] on button "Activity" at bounding box center [105, 441] width 114 height 32
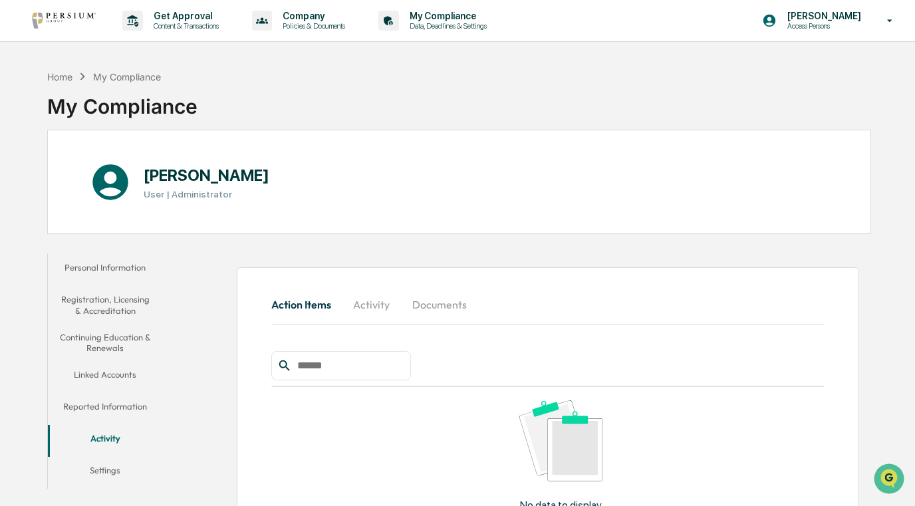
click at [102, 296] on button "Registration, Licensing & Accreditation" at bounding box center [105, 305] width 114 height 38
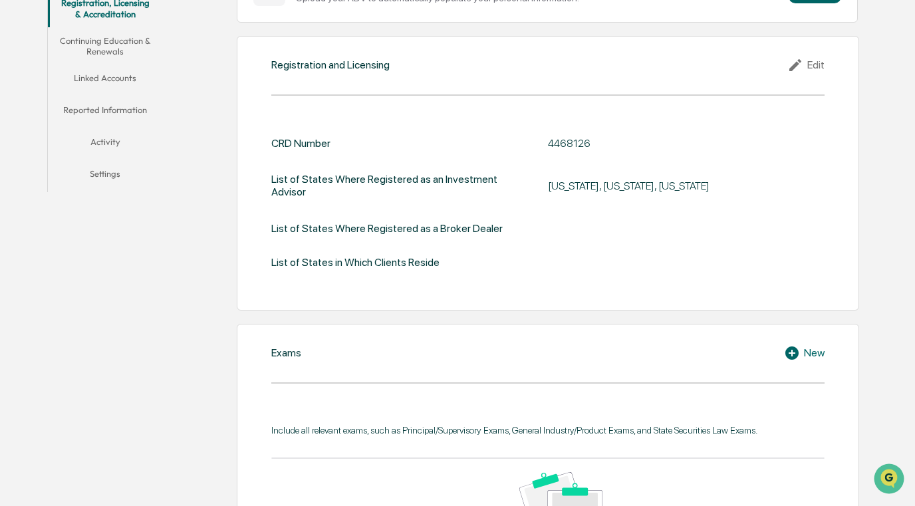
scroll to position [200, 0]
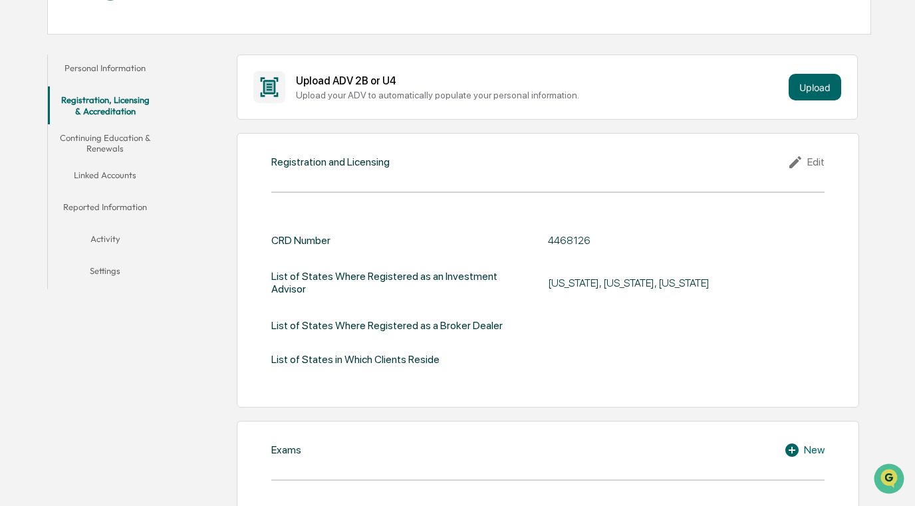
click at [816, 154] on div "Edit" at bounding box center [806, 162] width 37 height 16
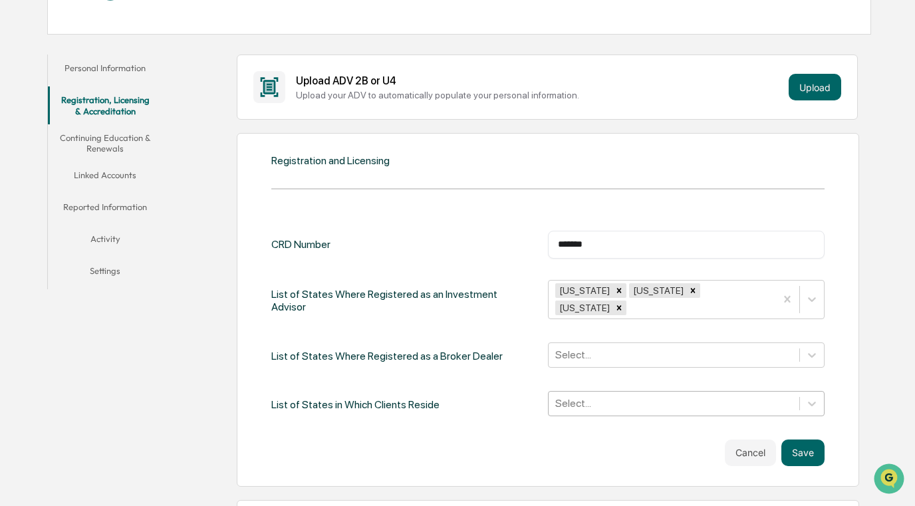
click at [660, 393] on div "Select..." at bounding box center [686, 403] width 277 height 25
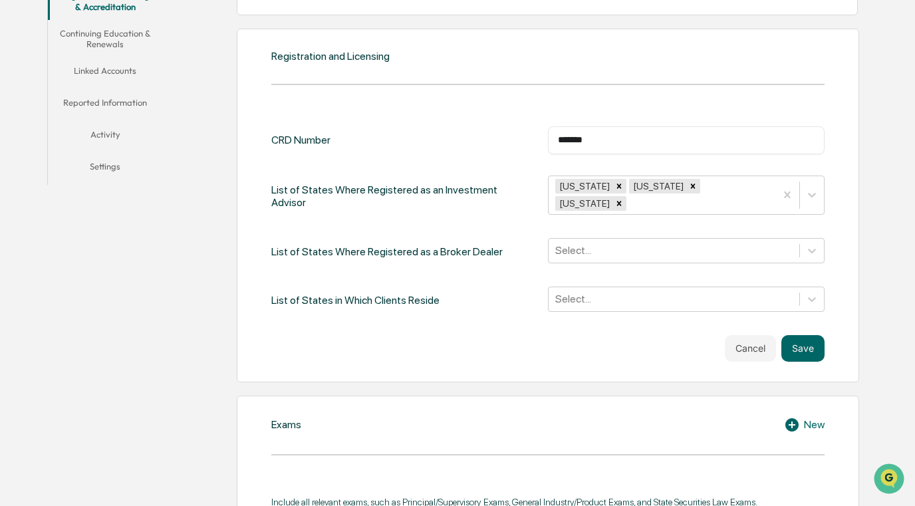
click at [412, 337] on div "Cancel Save" at bounding box center [547, 348] width 553 height 27
click at [740, 335] on button "Cancel" at bounding box center [750, 348] width 51 height 27
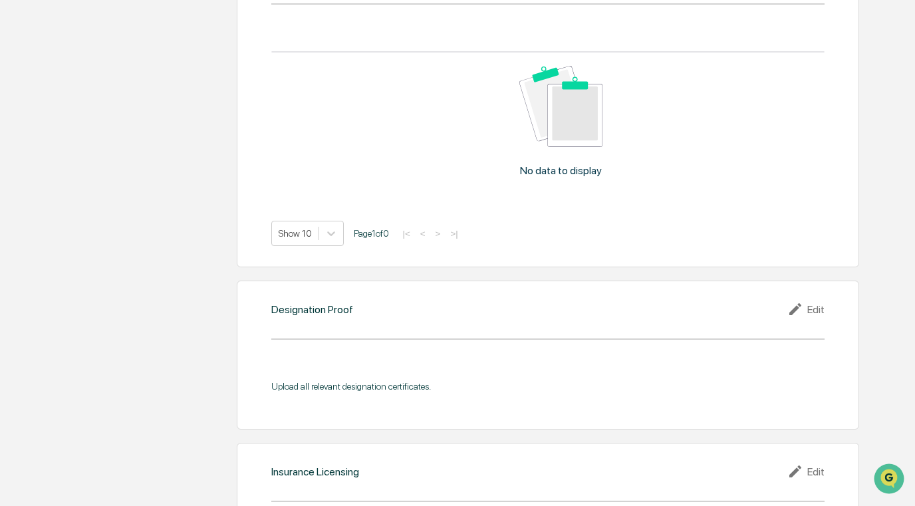
scroll to position [903, 0]
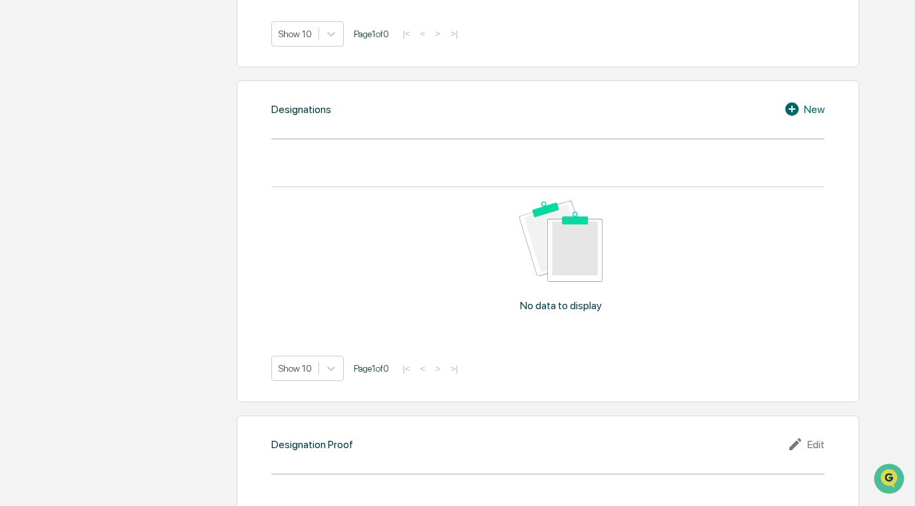
click at [806, 105] on div "New" at bounding box center [804, 109] width 41 height 16
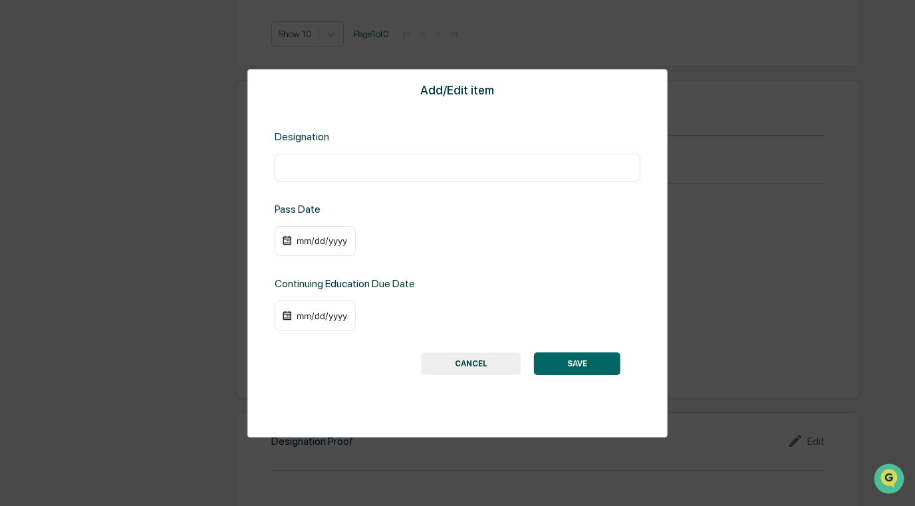
click at [505, 166] on input "text" at bounding box center [458, 167] width 346 height 13
type input "*"
type input "***"
click at [338, 240] on div "mm/dd/yyyy" at bounding box center [321, 240] width 53 height 11
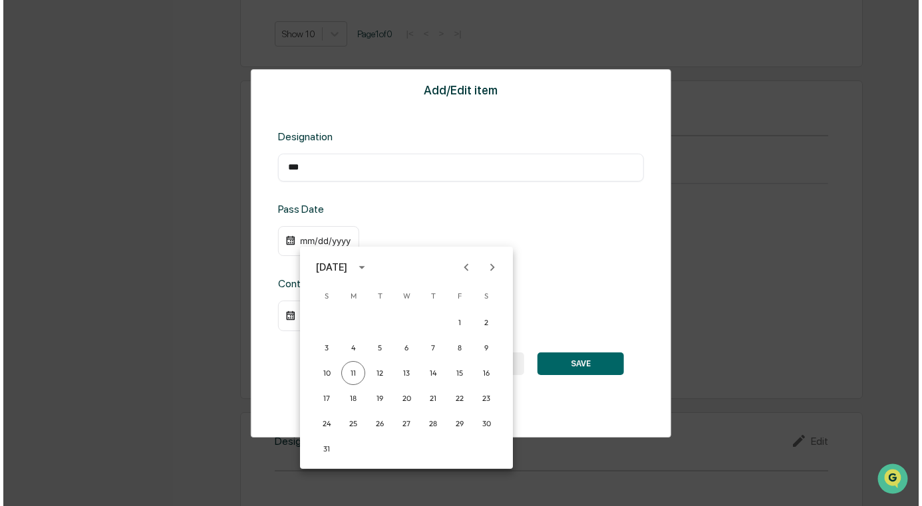
scroll to position [904, 0]
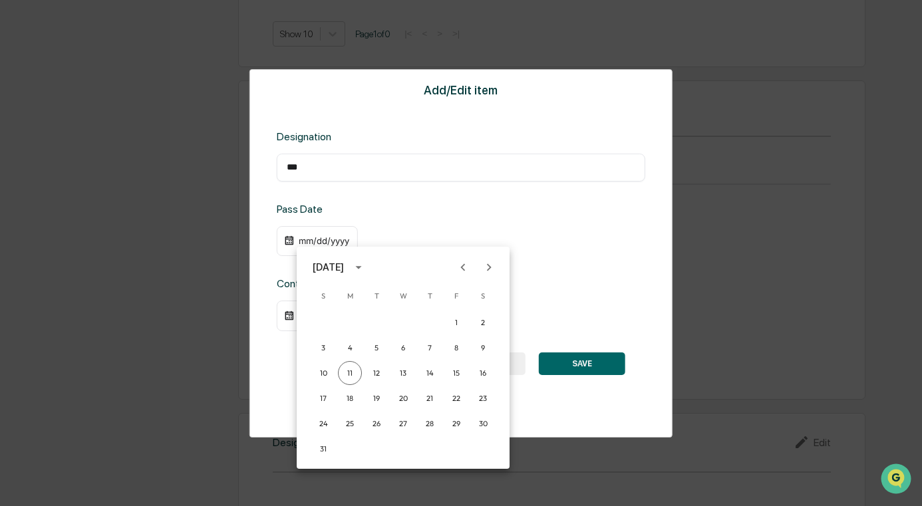
click at [366, 267] on icon "calendar view is open, switch to year view" at bounding box center [358, 267] width 15 height 15
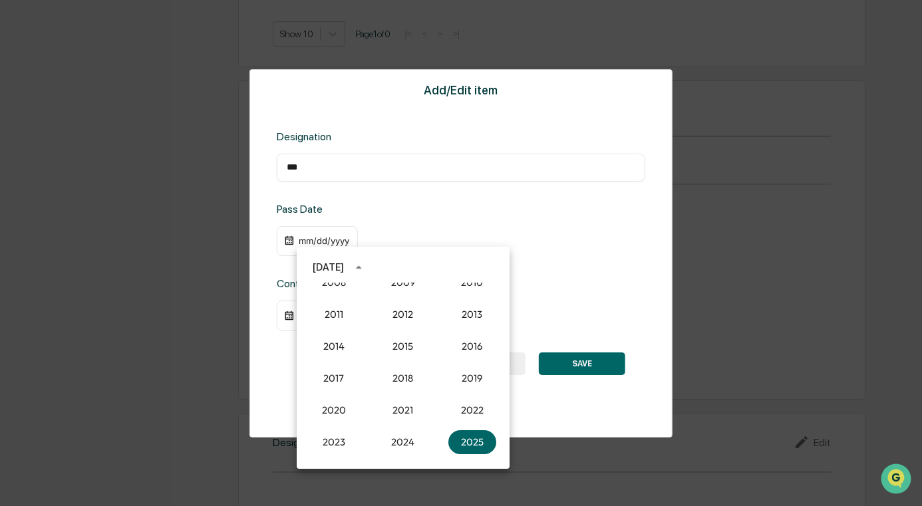
scroll to position [1099, 0]
click at [451, 349] on button "2010" at bounding box center [472, 349] width 48 height 24
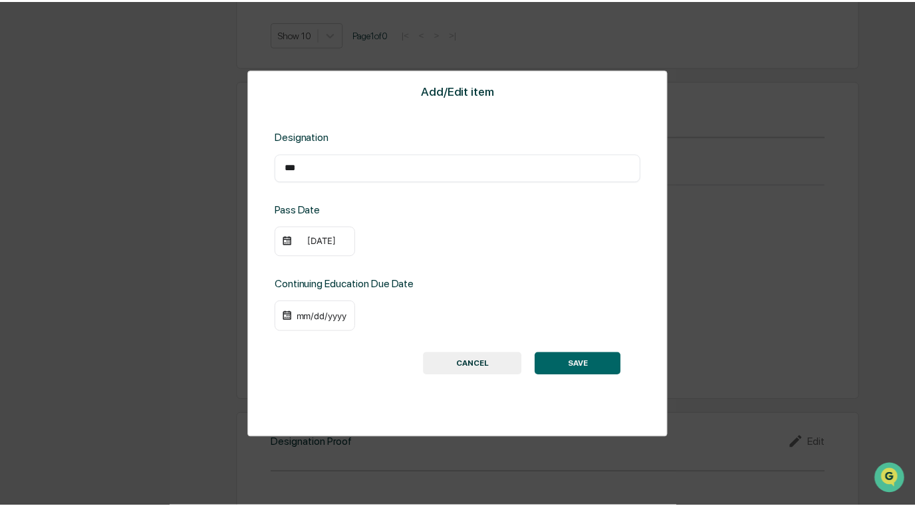
scroll to position [903, 0]
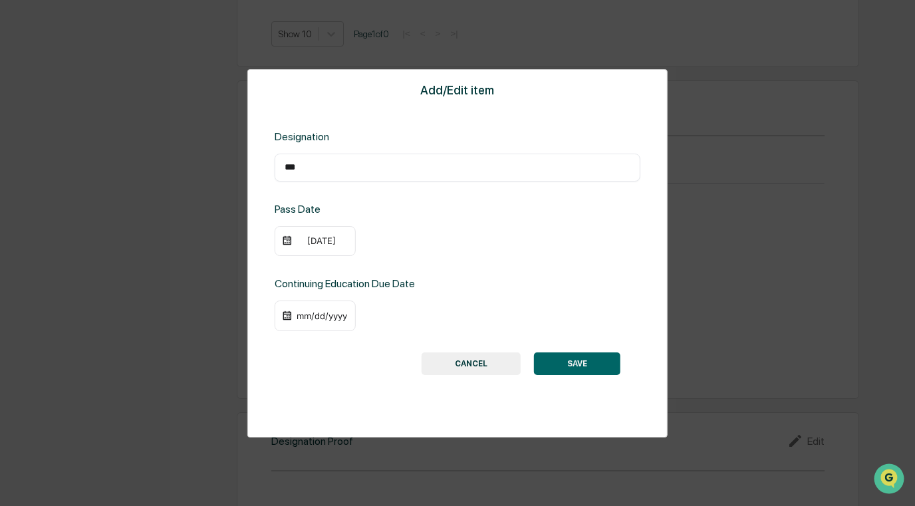
click at [319, 243] on div "[DATE]" at bounding box center [321, 240] width 53 height 11
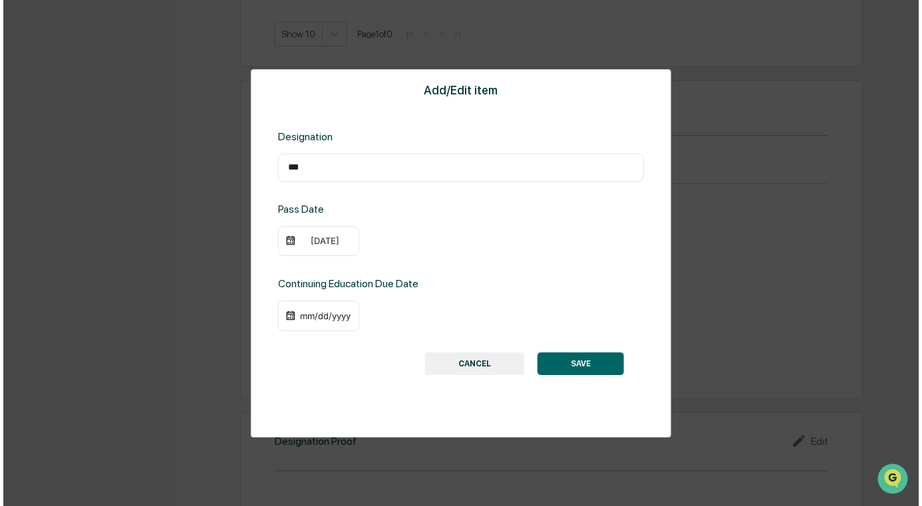
scroll to position [904, 0]
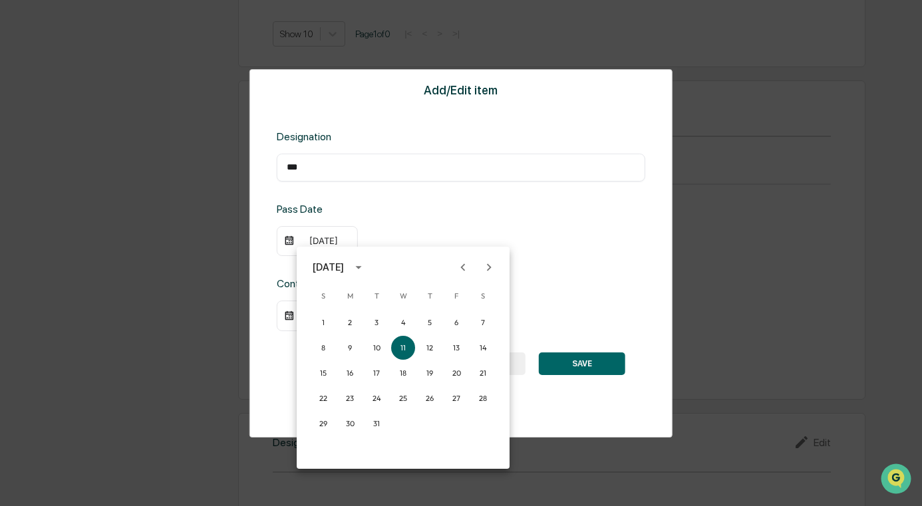
drag, startPoint x: 504, startPoint y: 263, endPoint x: 489, endPoint y: 268, distance: 16.2
click at [503, 264] on div "[DATE]" at bounding box center [403, 267] width 213 height 20
click at [489, 268] on icon "Next month" at bounding box center [489, 266] width 5 height 7
click at [402, 319] on button "1" at bounding box center [403, 323] width 24 height 24
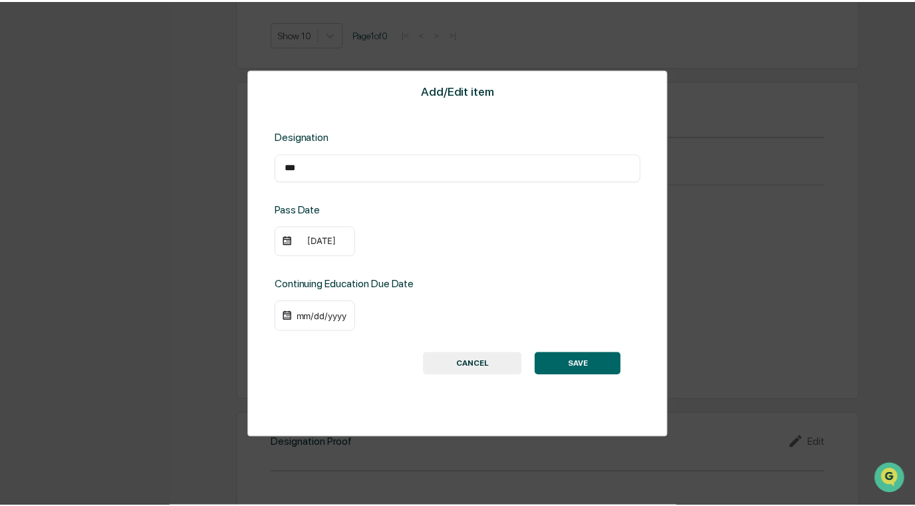
scroll to position [903, 0]
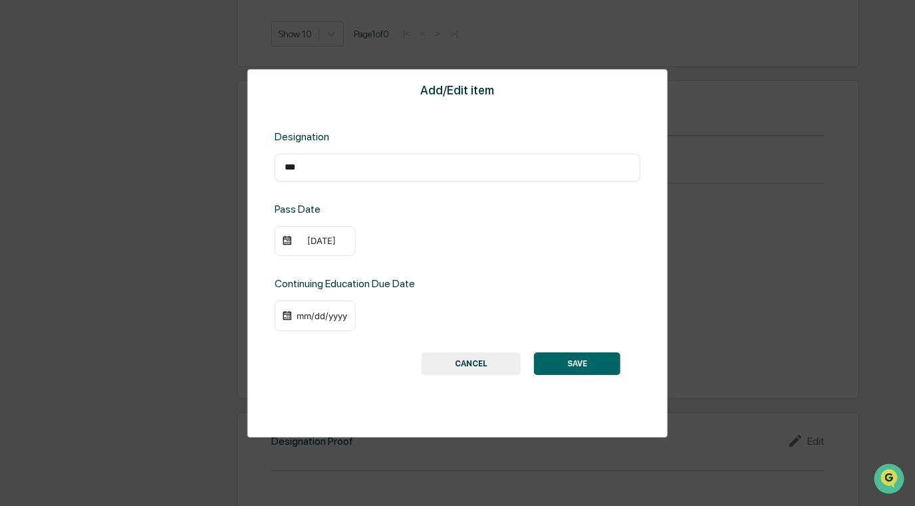
click at [559, 361] on button "SAVE" at bounding box center [577, 364] width 86 height 23
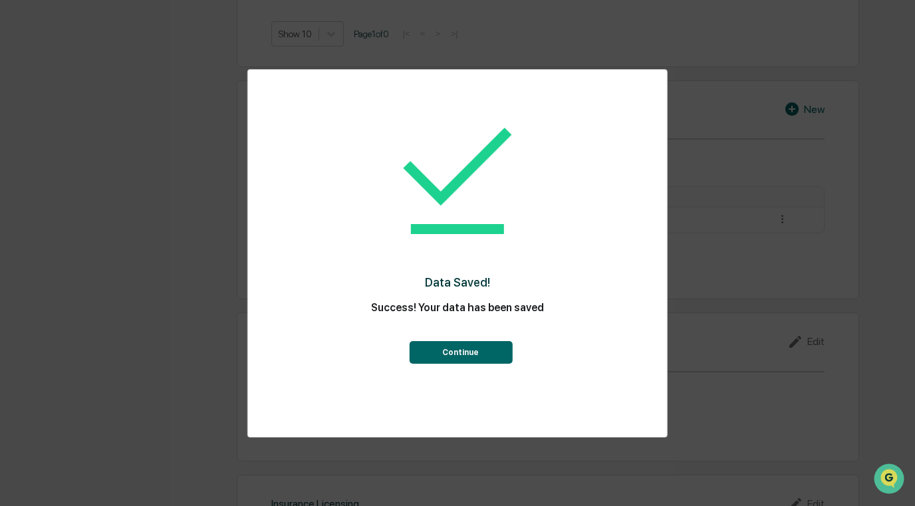
click at [460, 359] on button "Continue" at bounding box center [460, 352] width 103 height 23
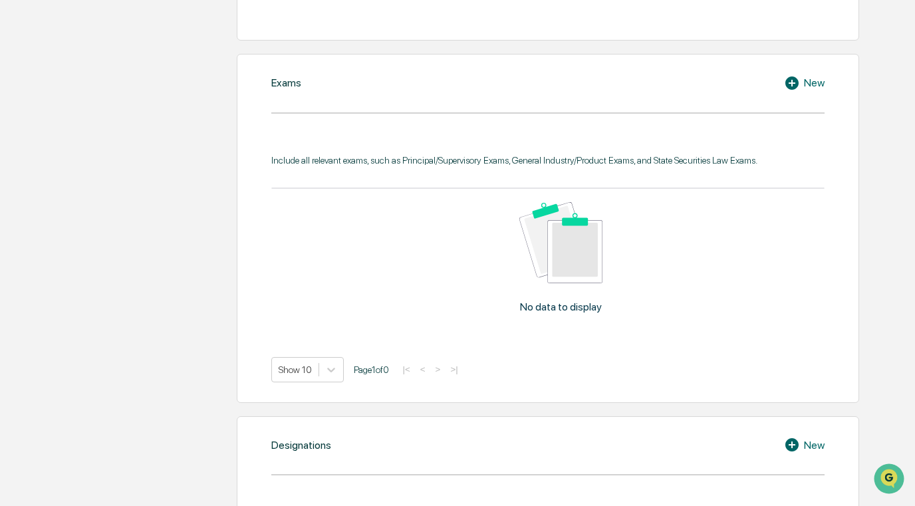
scroll to position [500, 0]
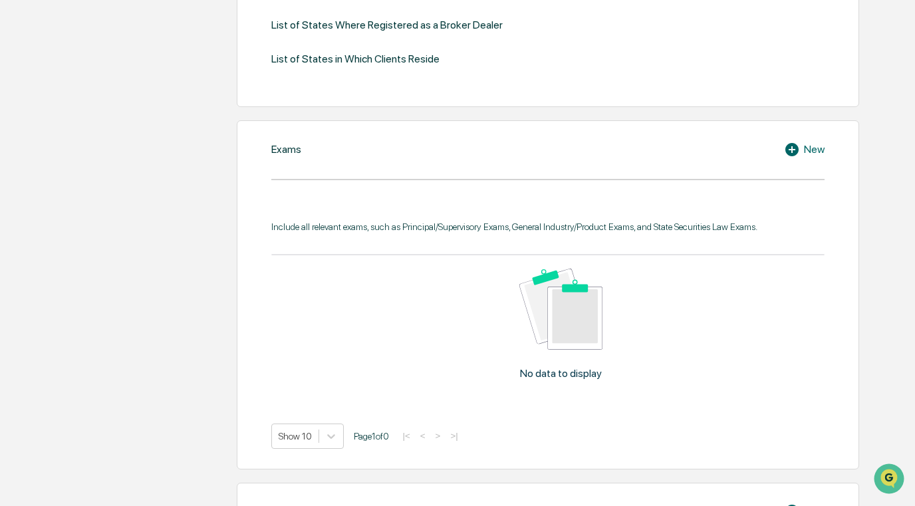
click at [816, 153] on div "New" at bounding box center [804, 150] width 41 height 16
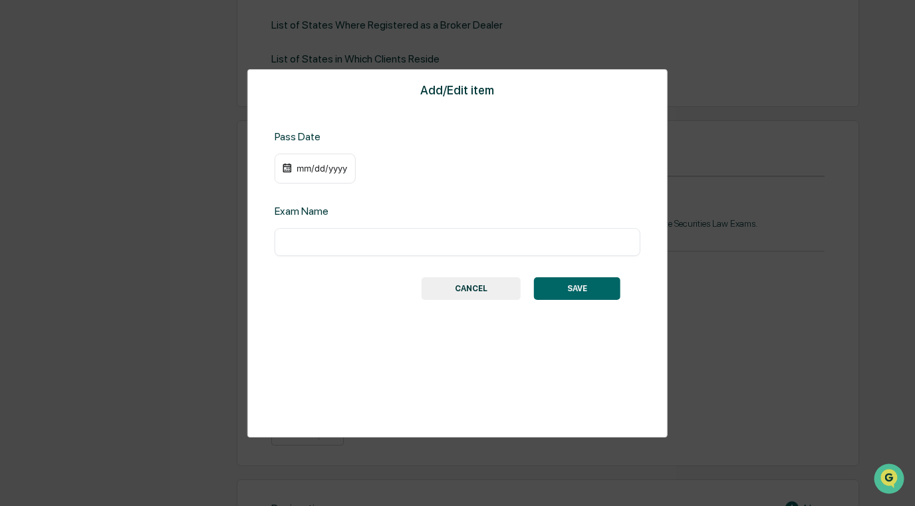
click at [319, 160] on div "mm/dd/yyyy" at bounding box center [315, 169] width 81 height 31
click at [324, 174] on div "mm/dd/yyyy" at bounding box center [321, 168] width 53 height 11
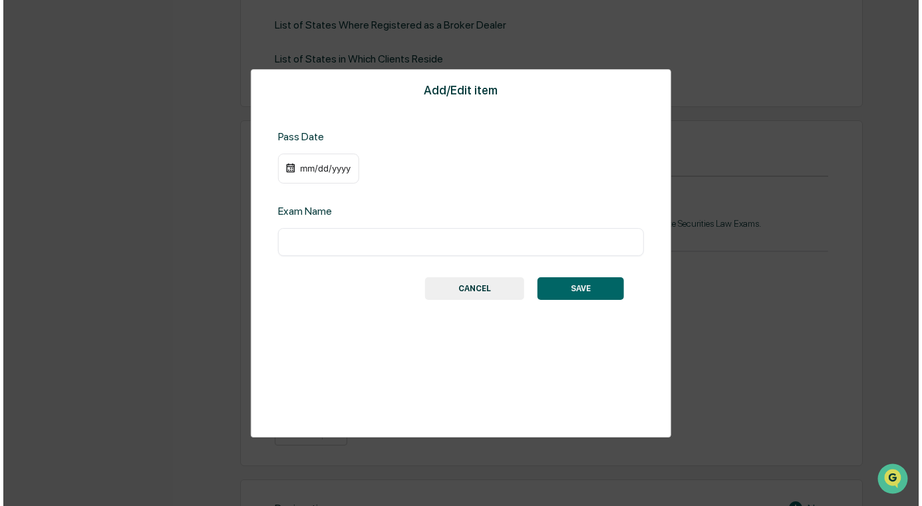
scroll to position [501, 0]
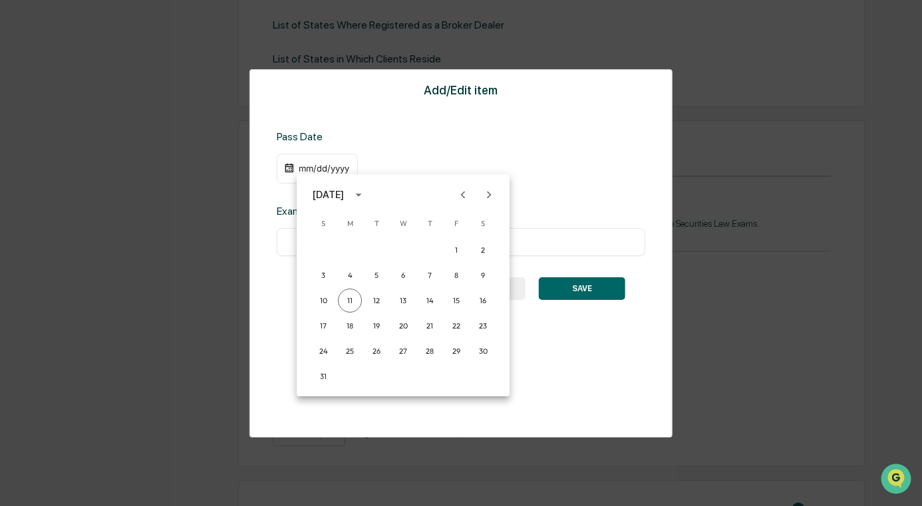
click at [338, 196] on div "[DATE]" at bounding box center [328, 195] width 31 height 15
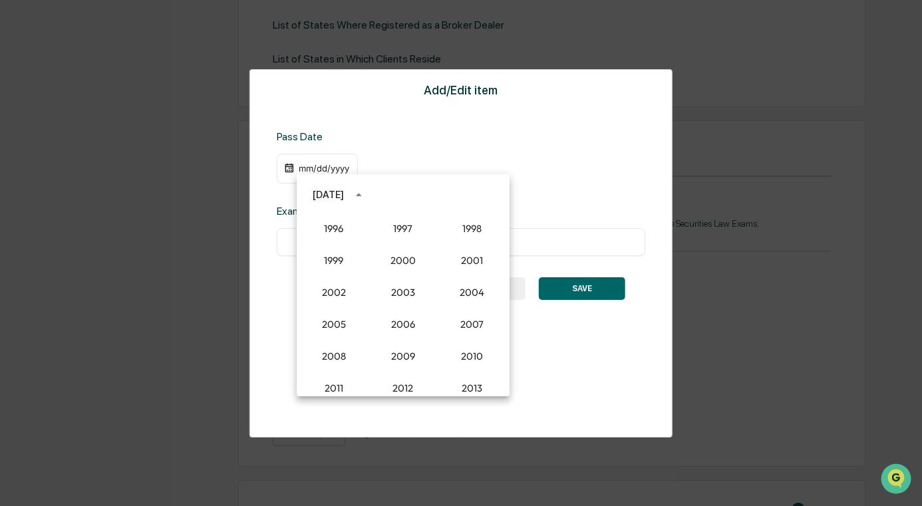
scroll to position [1032, 0]
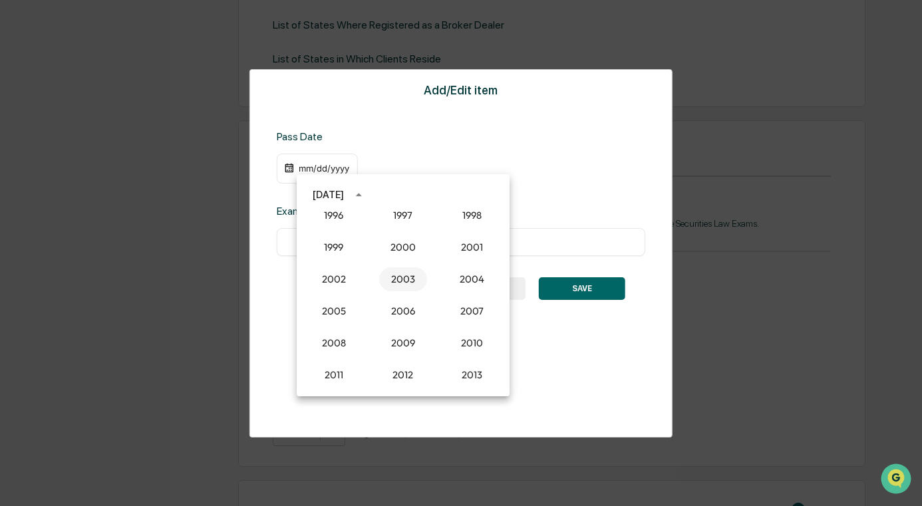
click at [404, 277] on button "2003" at bounding box center [403, 279] width 48 height 24
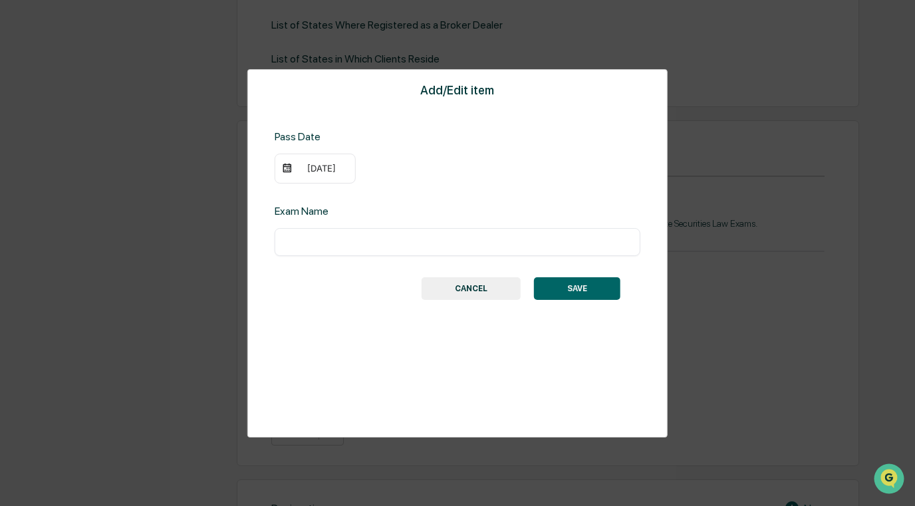
click at [308, 168] on div "[DATE]" at bounding box center [321, 168] width 53 height 11
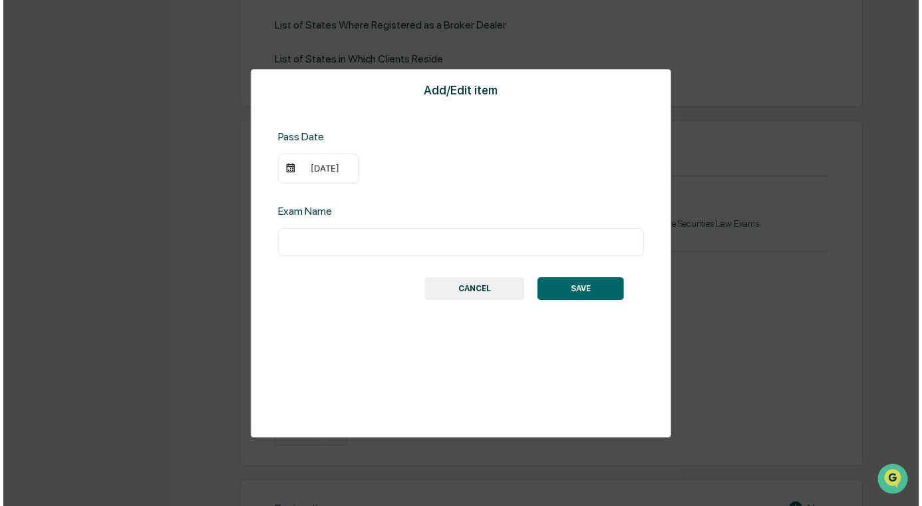
scroll to position [501, 0]
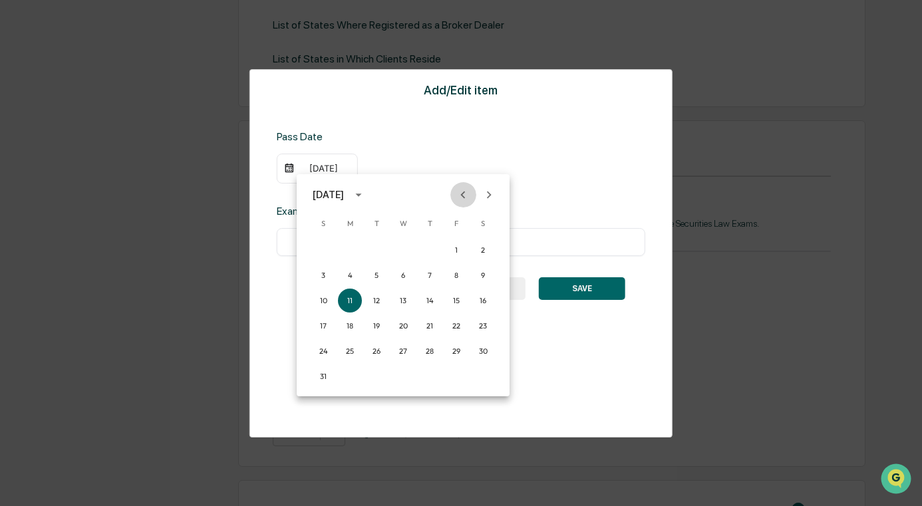
click at [456, 191] on icon "Previous month" at bounding box center [463, 195] width 15 height 15
click at [456, 190] on icon "Previous month" at bounding box center [463, 195] width 15 height 15
click at [373, 355] on button "29" at bounding box center [377, 351] width 24 height 24
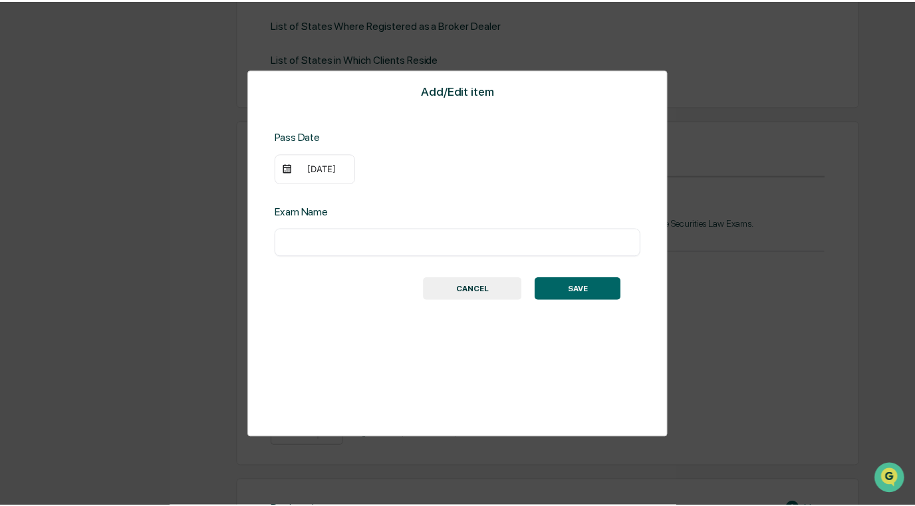
scroll to position [500, 0]
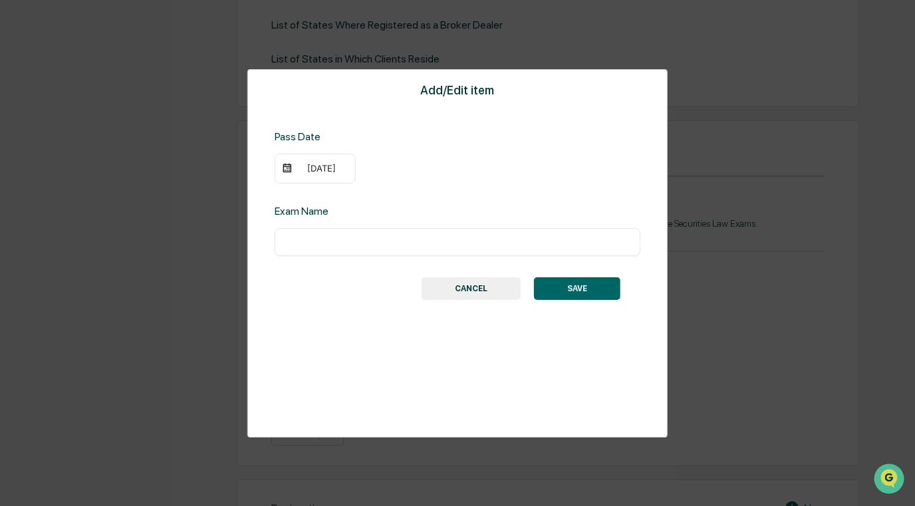
click at [355, 242] on input "text" at bounding box center [458, 241] width 346 height 13
paste input "*"
type input "*********"
click at [581, 297] on button "SAVE" at bounding box center [577, 288] width 86 height 23
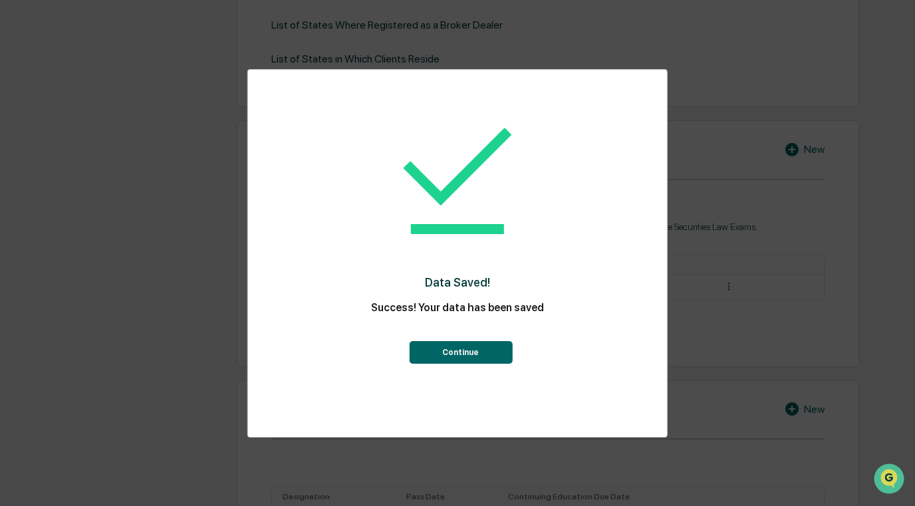
click at [462, 347] on button "Continue" at bounding box center [460, 352] width 103 height 23
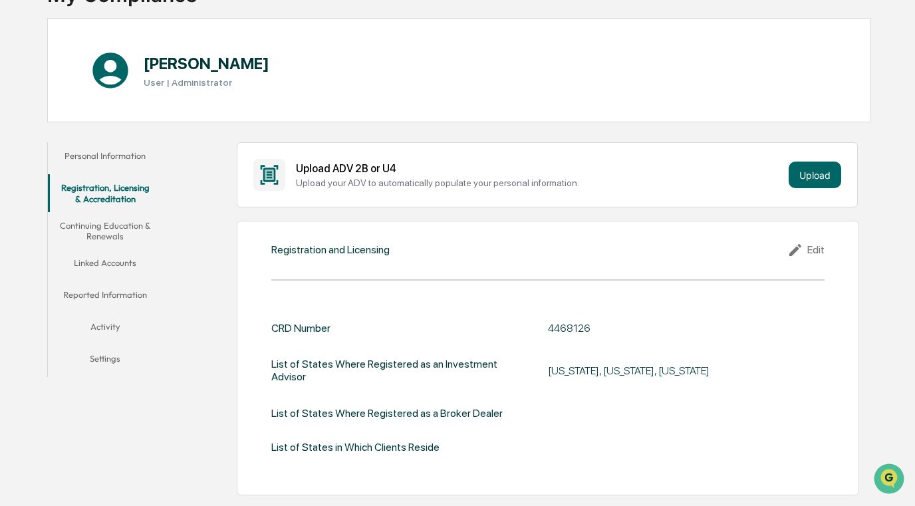
scroll to position [133, 0]
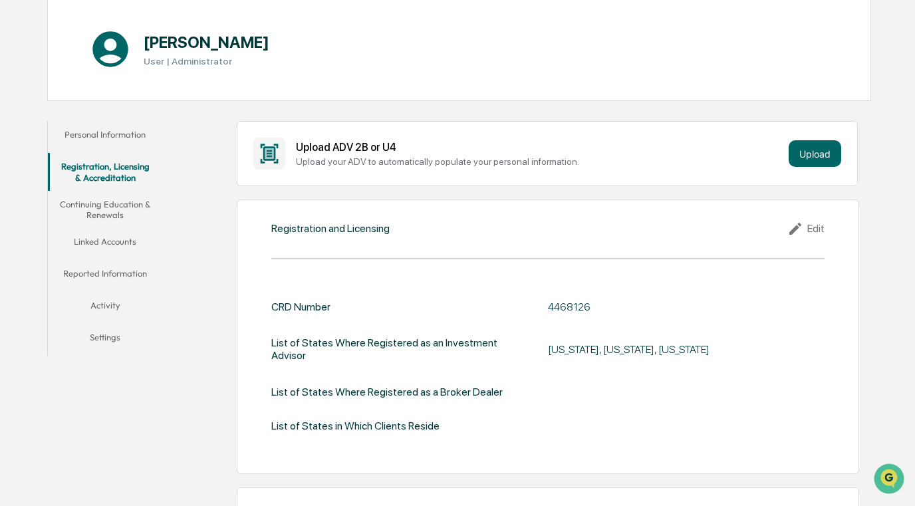
click at [104, 200] on button "Continuing Education & Renewals" at bounding box center [105, 210] width 114 height 38
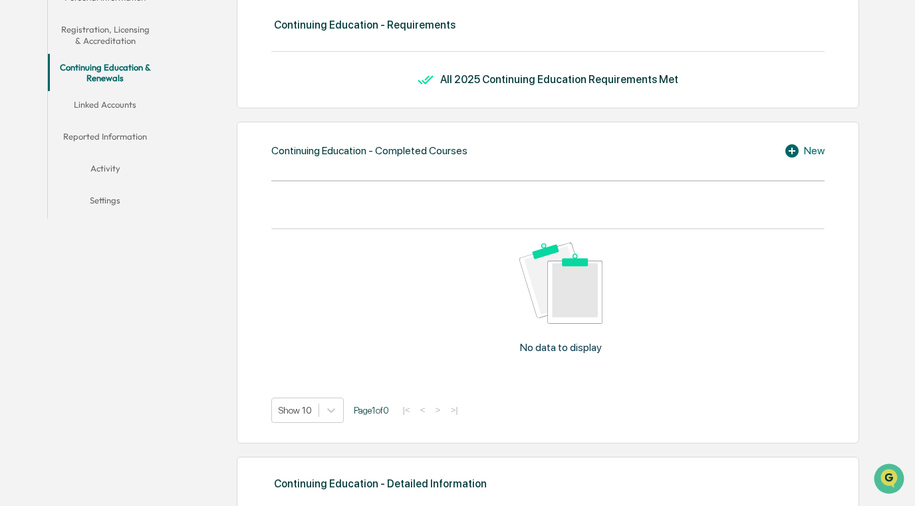
scroll to position [200, 0]
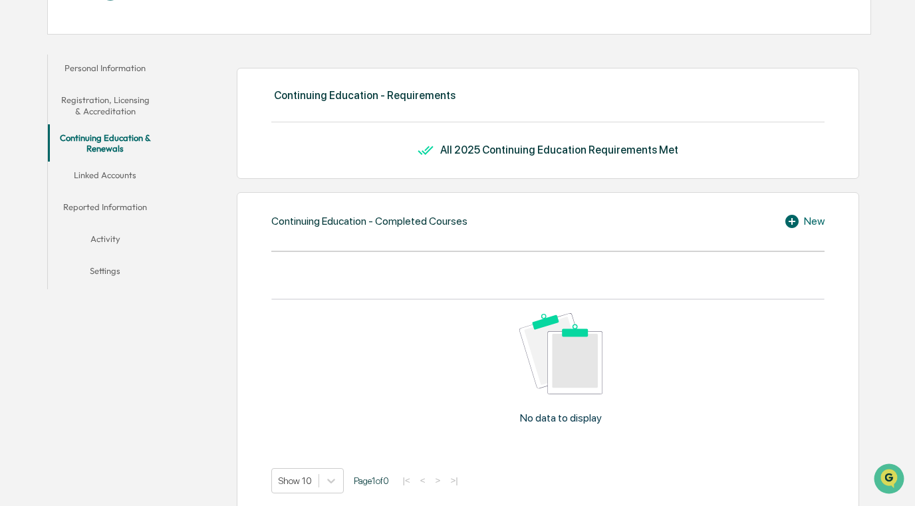
click at [129, 69] on button "Personal Information" at bounding box center [105, 71] width 114 height 32
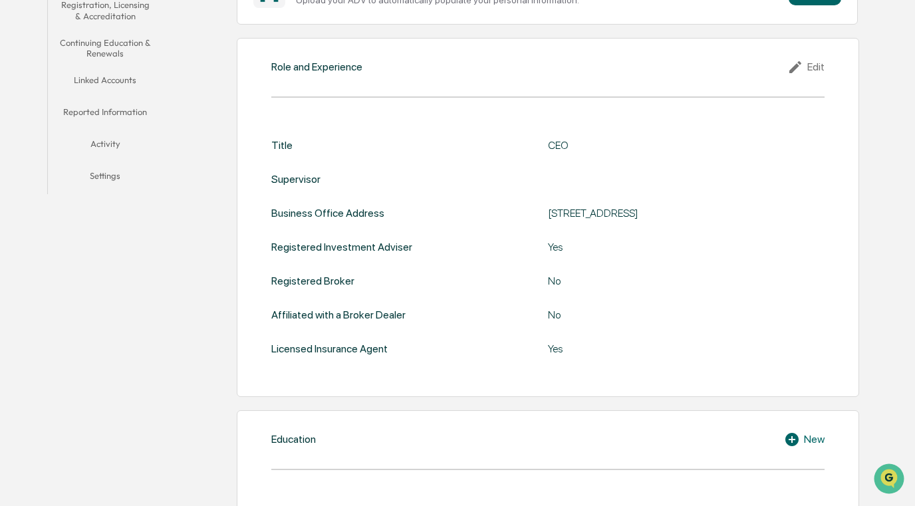
scroll to position [266, 0]
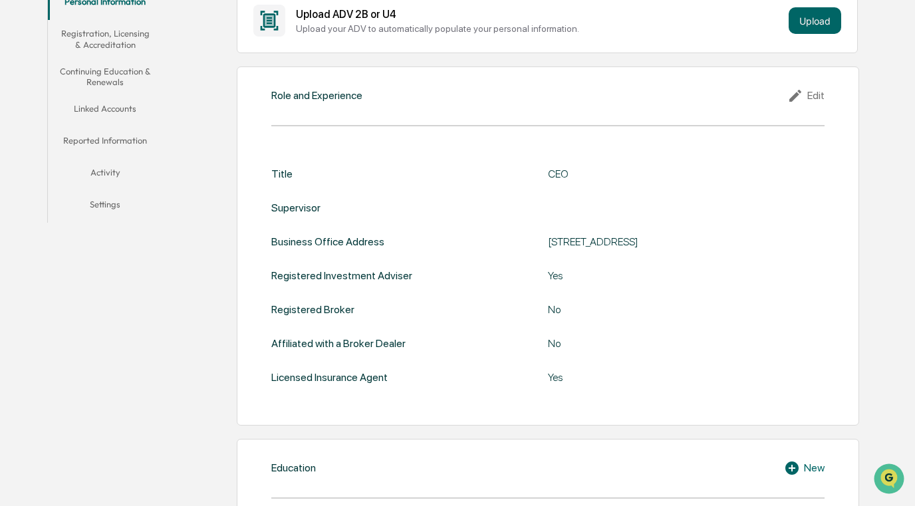
click at [820, 84] on div "Role and Experience Edit Title CEO Supervisor Business Office Address [STREET_A…" at bounding box center [548, 246] width 623 height 359
click at [819, 90] on div "Edit" at bounding box center [806, 96] width 37 height 16
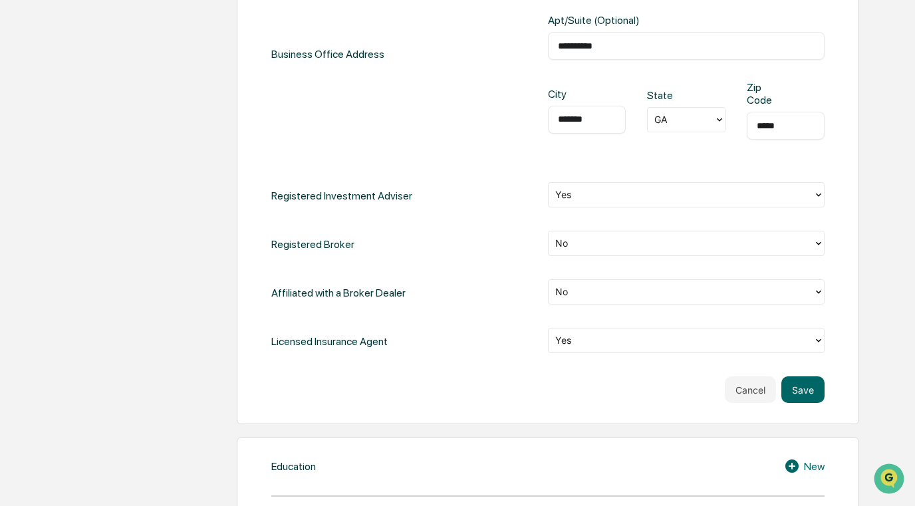
scroll to position [665, 0]
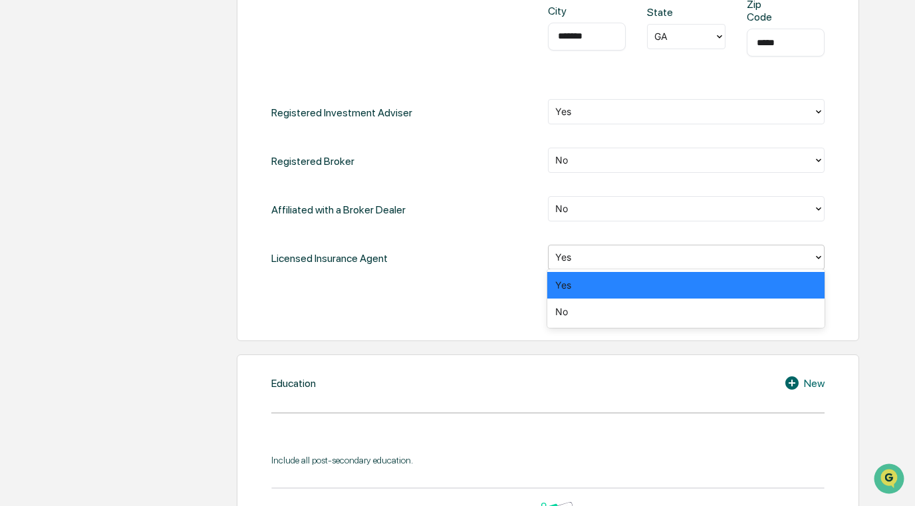
click at [642, 257] on div at bounding box center [680, 257] width 251 height 15
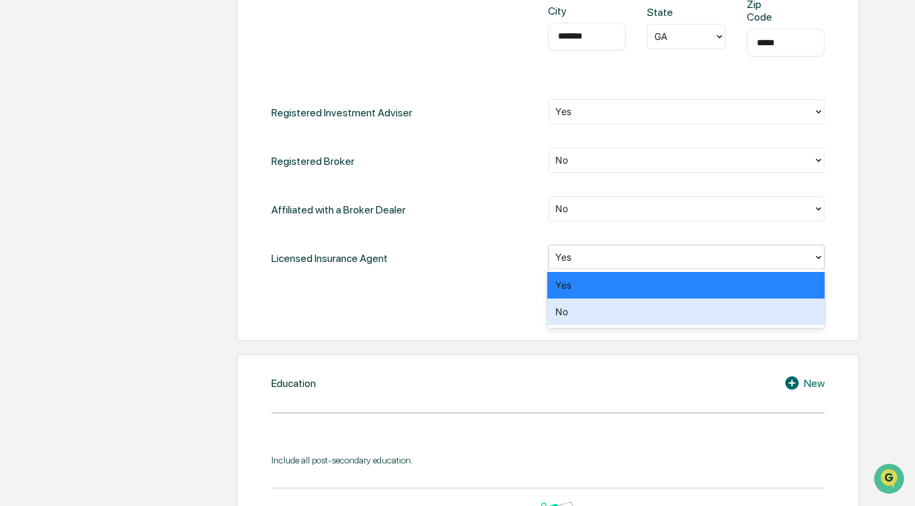
click at [615, 305] on div "No" at bounding box center [685, 312] width 277 height 27
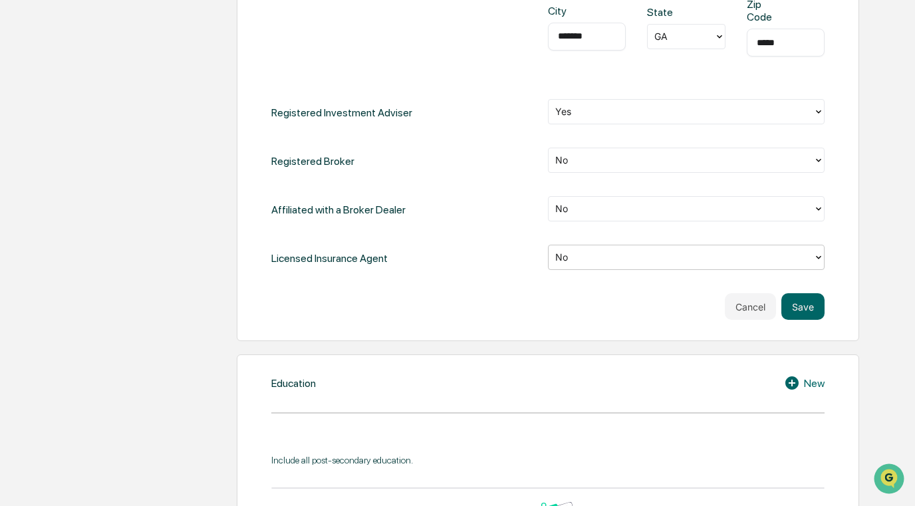
click at [454, 295] on div "Cancel Save" at bounding box center [547, 306] width 553 height 27
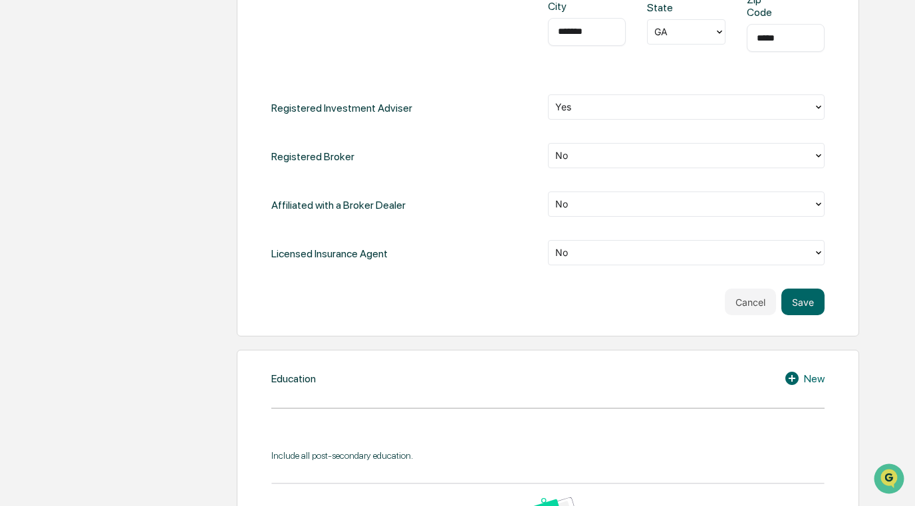
scroll to position [808, 0]
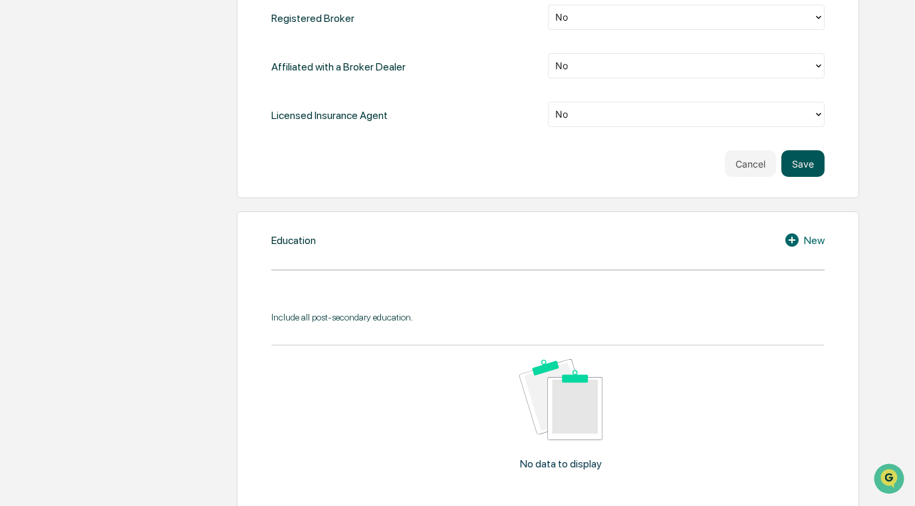
click at [806, 158] on button "Save" at bounding box center [803, 163] width 43 height 27
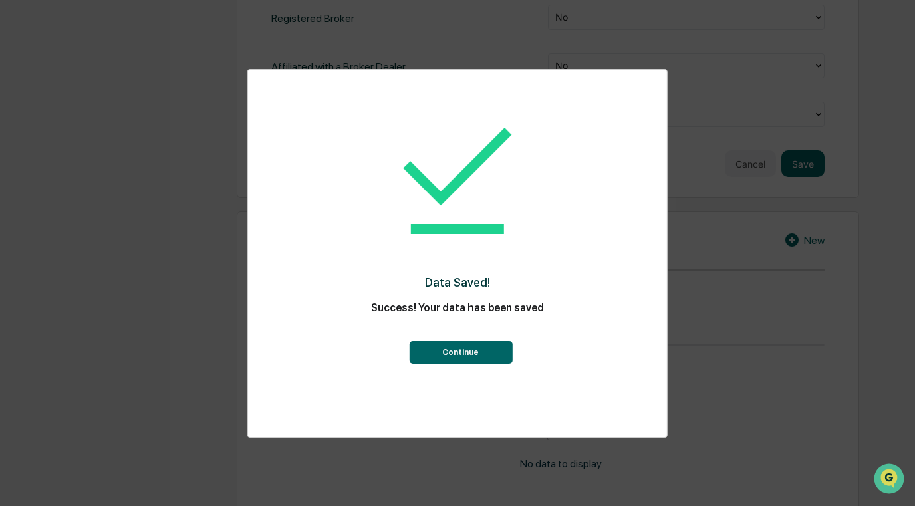
click at [484, 344] on button "Continue" at bounding box center [460, 352] width 103 height 23
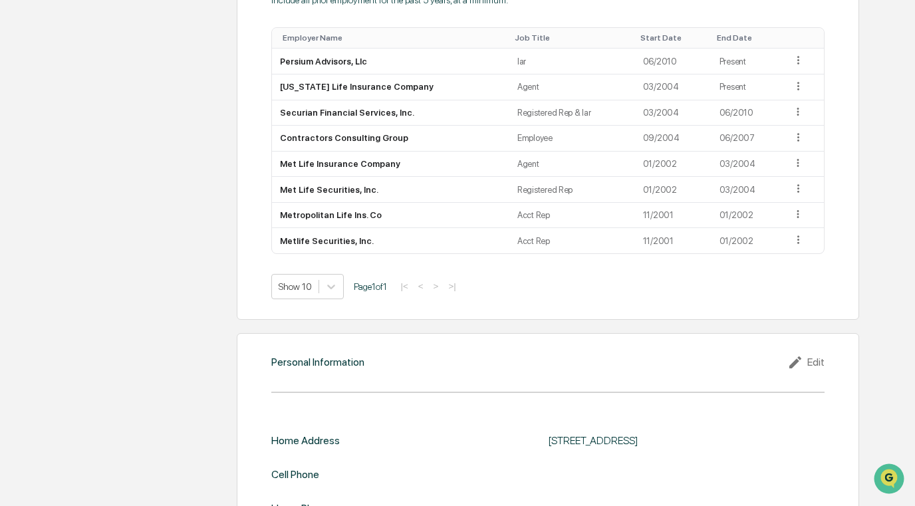
scroll to position [1228, 0]
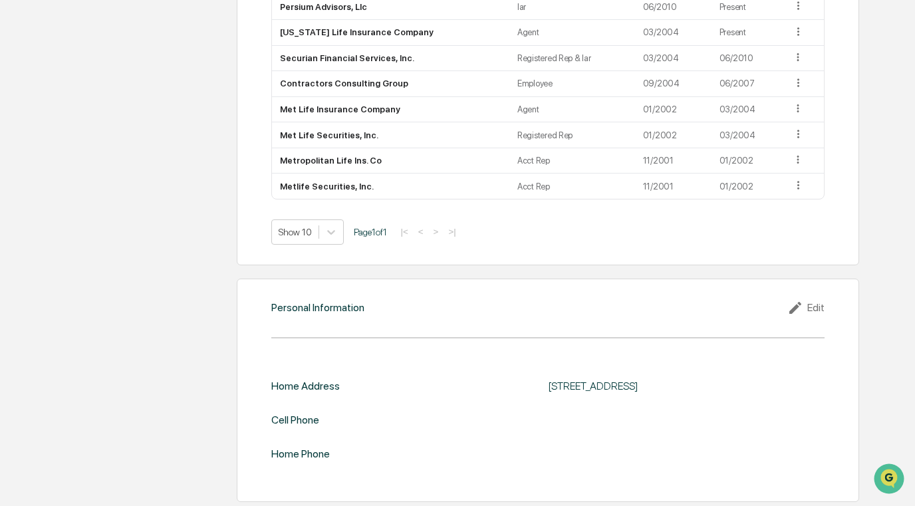
click at [808, 305] on div "Edit" at bounding box center [806, 308] width 37 height 16
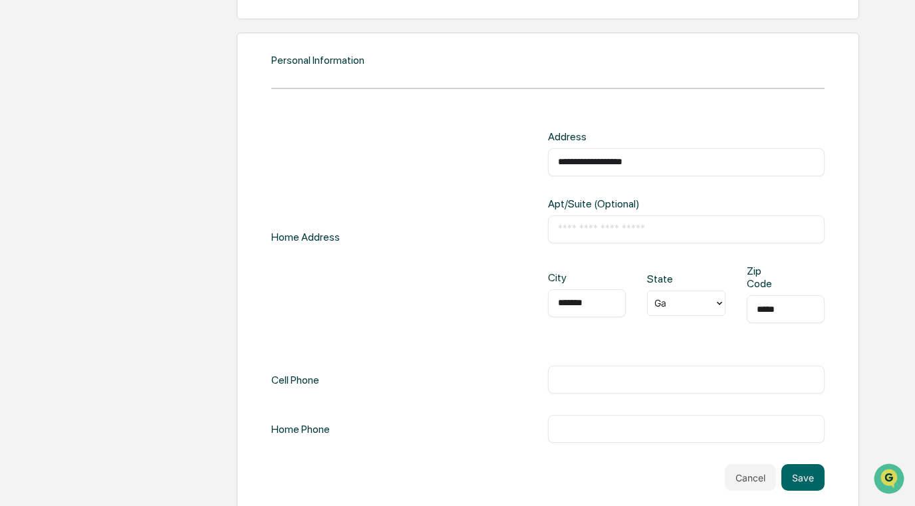
scroll to position [1482, 0]
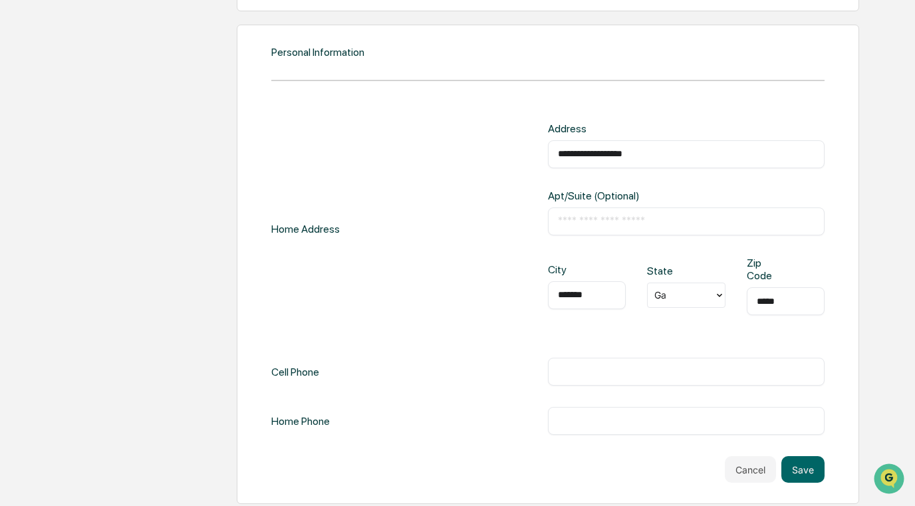
click at [591, 299] on div "******* ​" at bounding box center [587, 295] width 78 height 28
click at [474, 298] on div "**********" at bounding box center [547, 229] width 553 height 214
click at [594, 291] on input "*******" at bounding box center [587, 295] width 58 height 13
drag, startPoint x: 594, startPoint y: 291, endPoint x: 514, endPoint y: 288, distance: 79.9
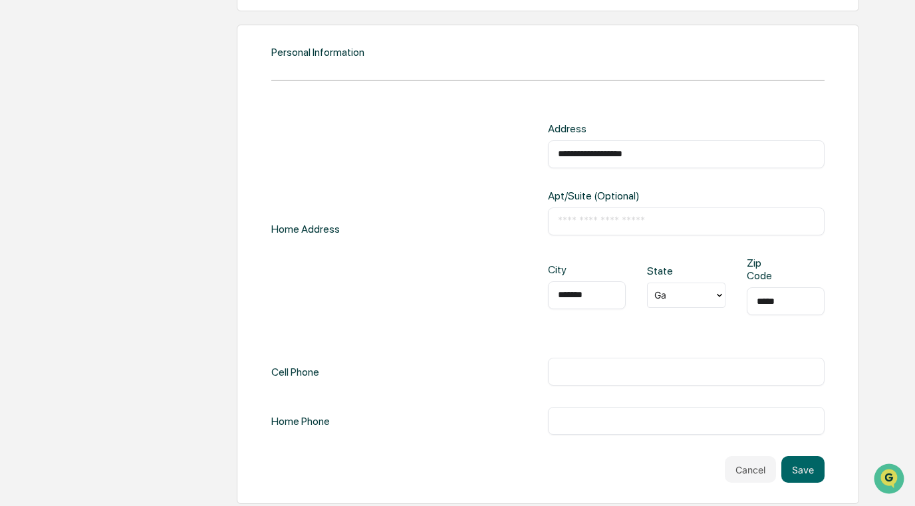
click at [514, 288] on div "**********" at bounding box center [547, 229] width 553 height 214
type input "**********"
click at [790, 464] on button "Save" at bounding box center [803, 469] width 43 height 27
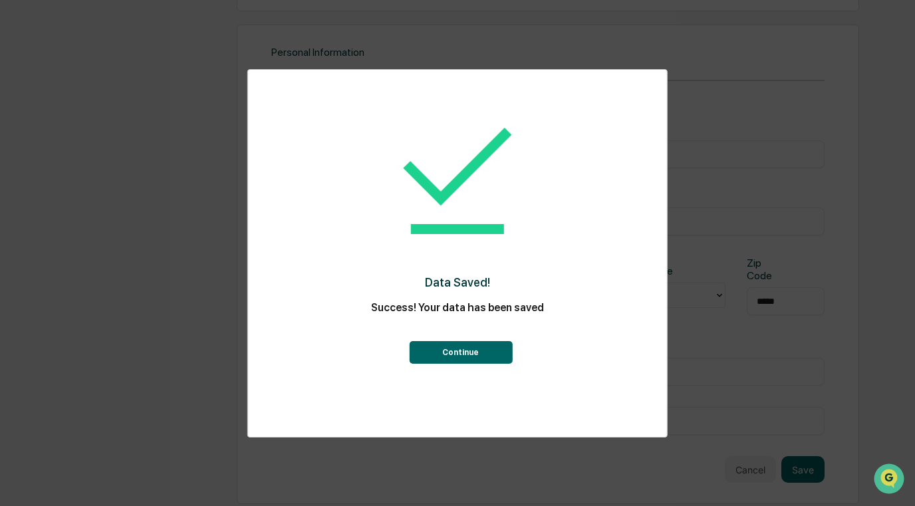
click at [478, 346] on button "Continue" at bounding box center [460, 352] width 103 height 23
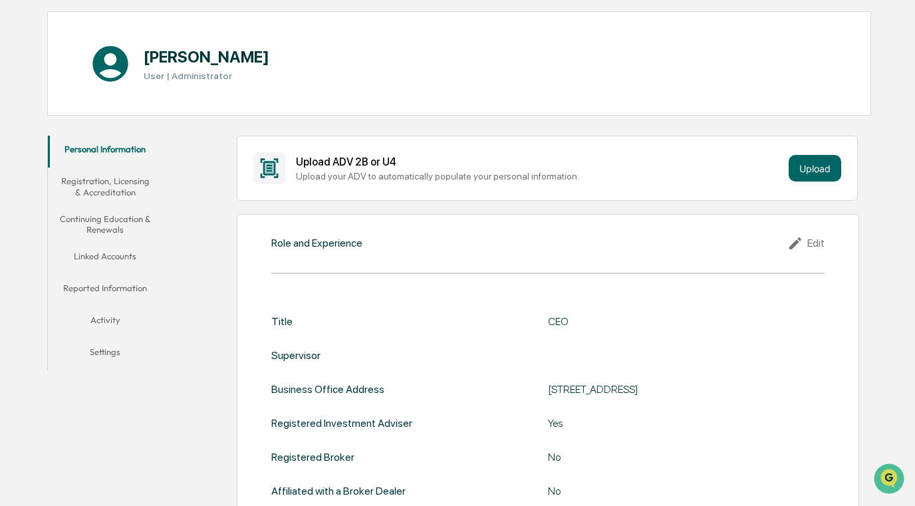
scroll to position [0, 0]
